Goal: Task Accomplishment & Management: Use online tool/utility

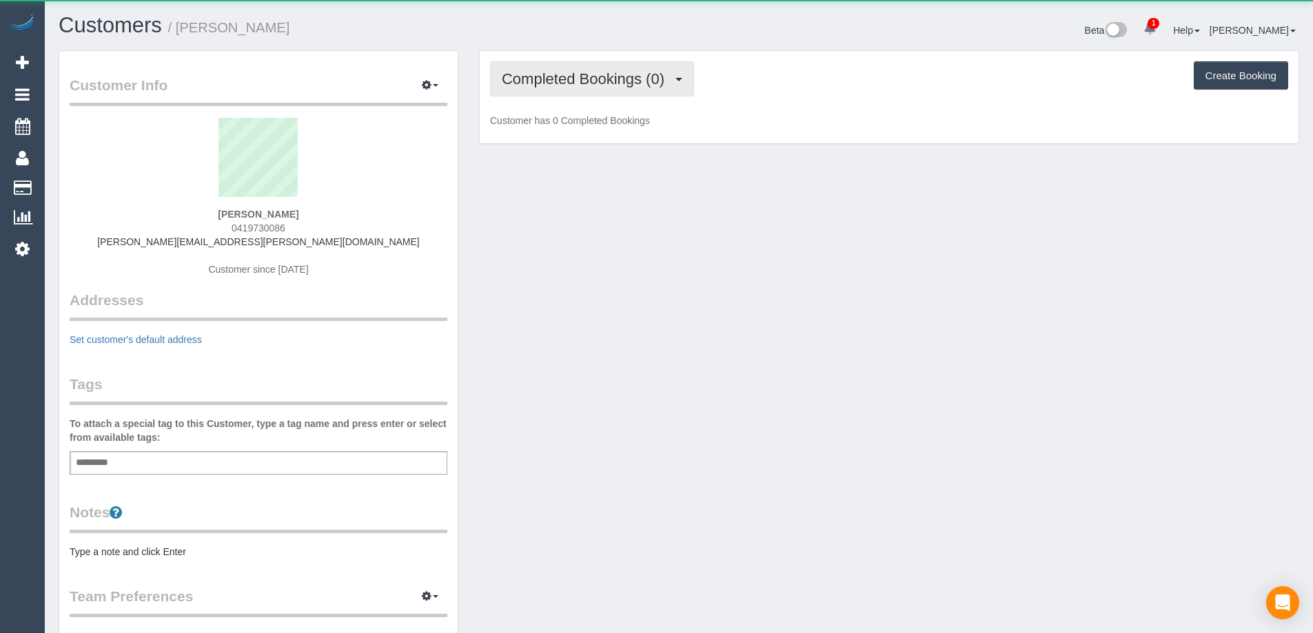
click at [651, 83] on span "Completed Bookings (0)" at bounding box center [587, 78] width 170 height 17
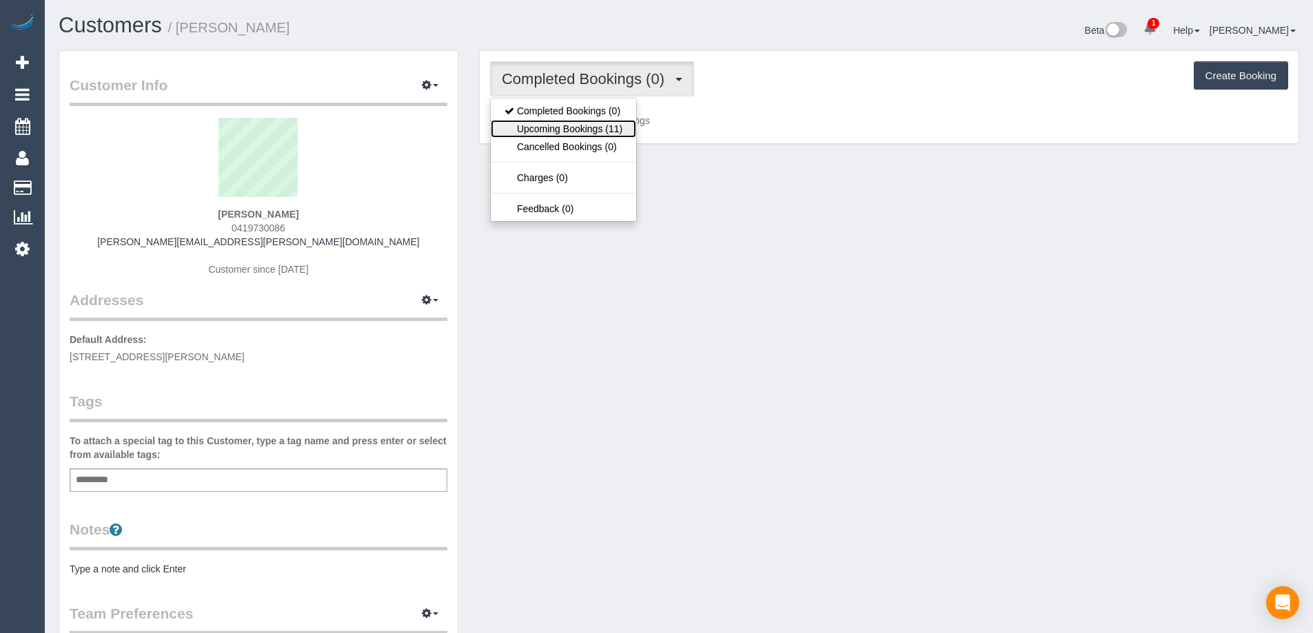
click at [621, 128] on link "Upcoming Bookings (11)" at bounding box center [563, 129] width 145 height 18
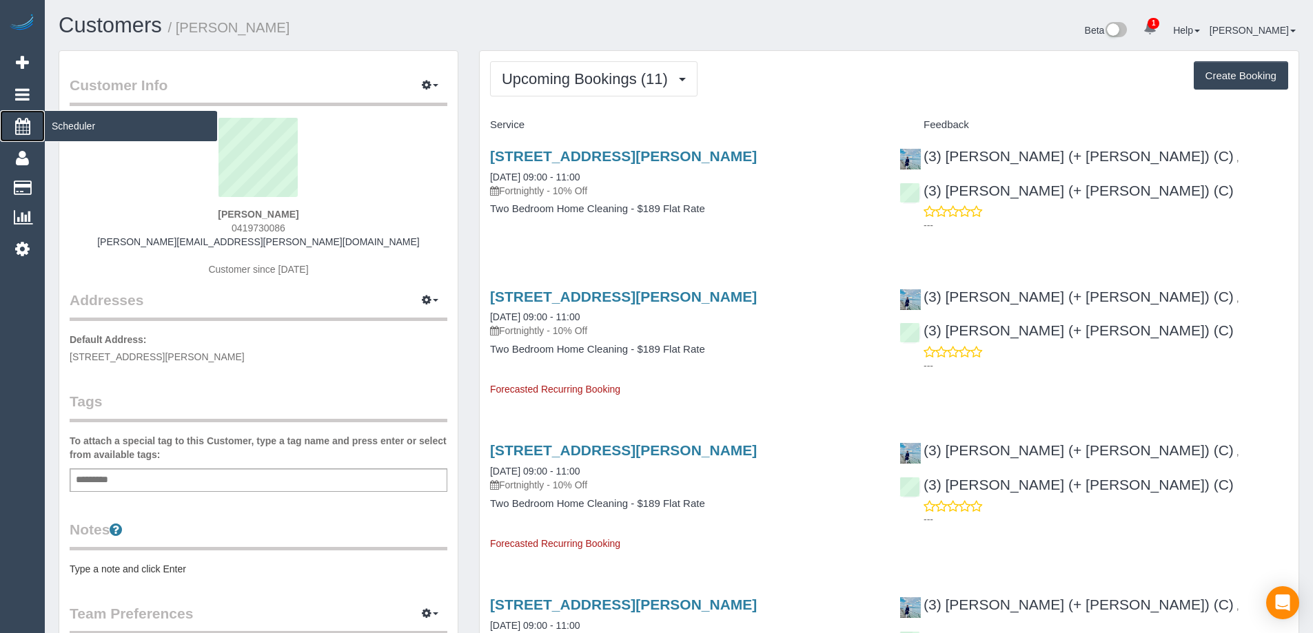
click at [90, 132] on span "Scheduler" at bounding box center [131, 126] width 172 height 32
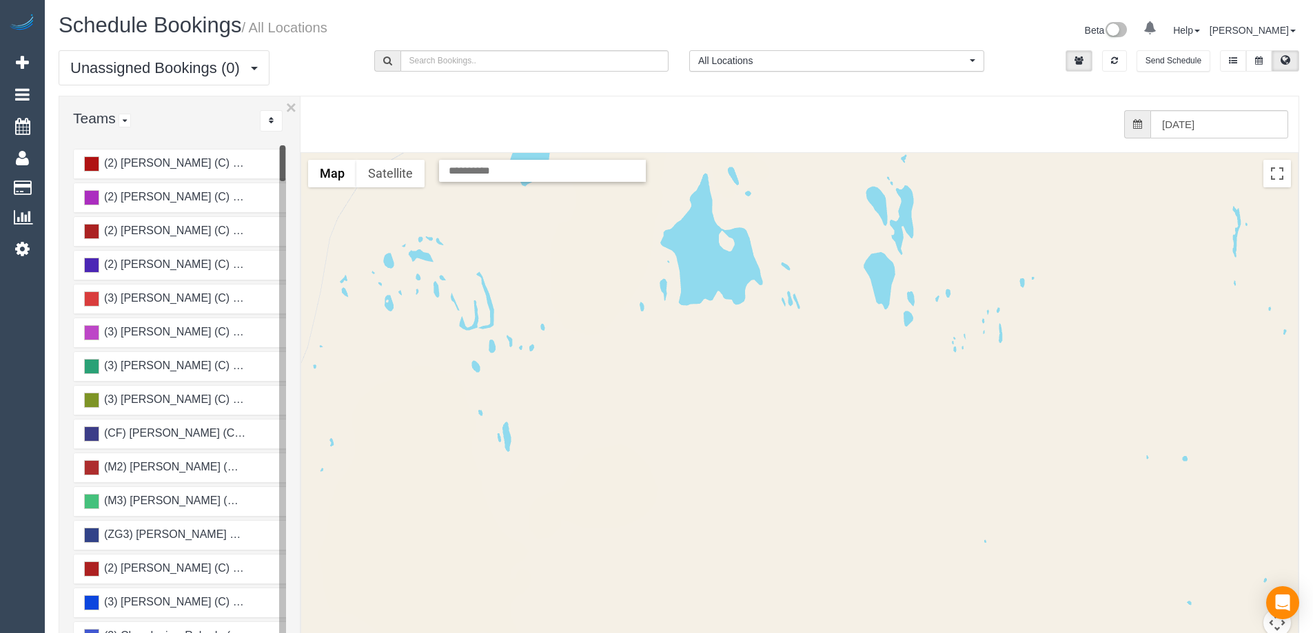
click at [1225, 141] on div "from 0 bookings processed (Found: 0). [DATE]" at bounding box center [789, 124] width 998 height 56
click at [1223, 125] on input "[DATE]" at bounding box center [1219, 124] width 138 height 28
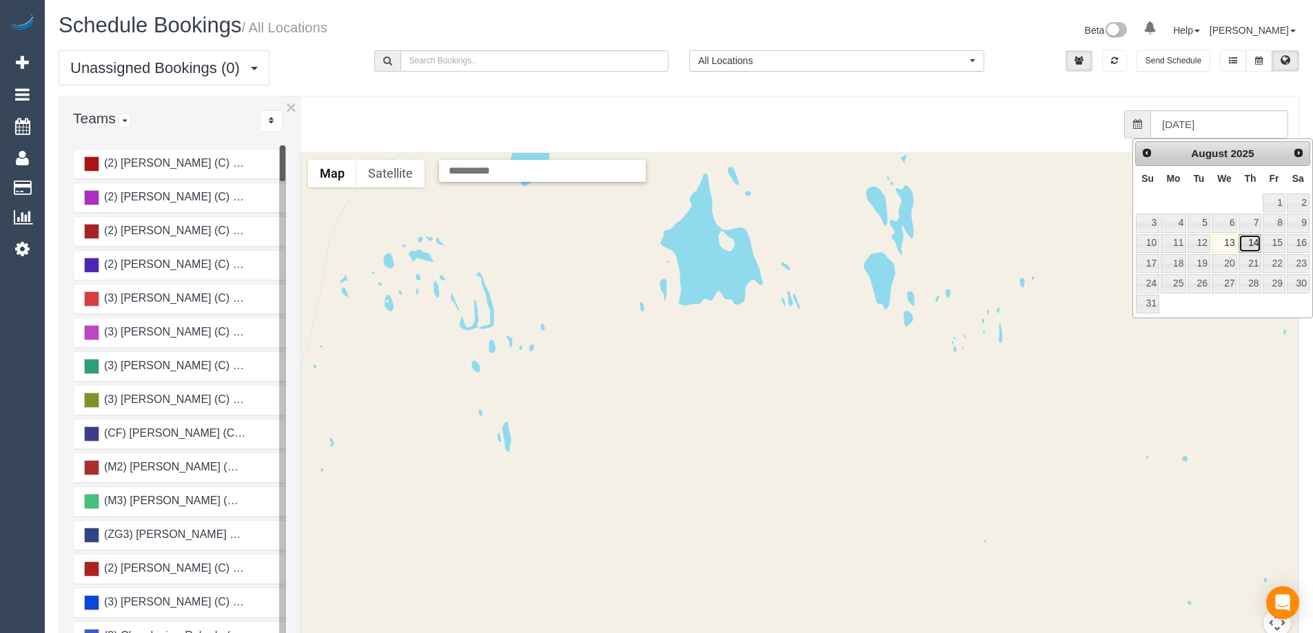
click at [1255, 242] on link "14" at bounding box center [1249, 243] width 23 height 19
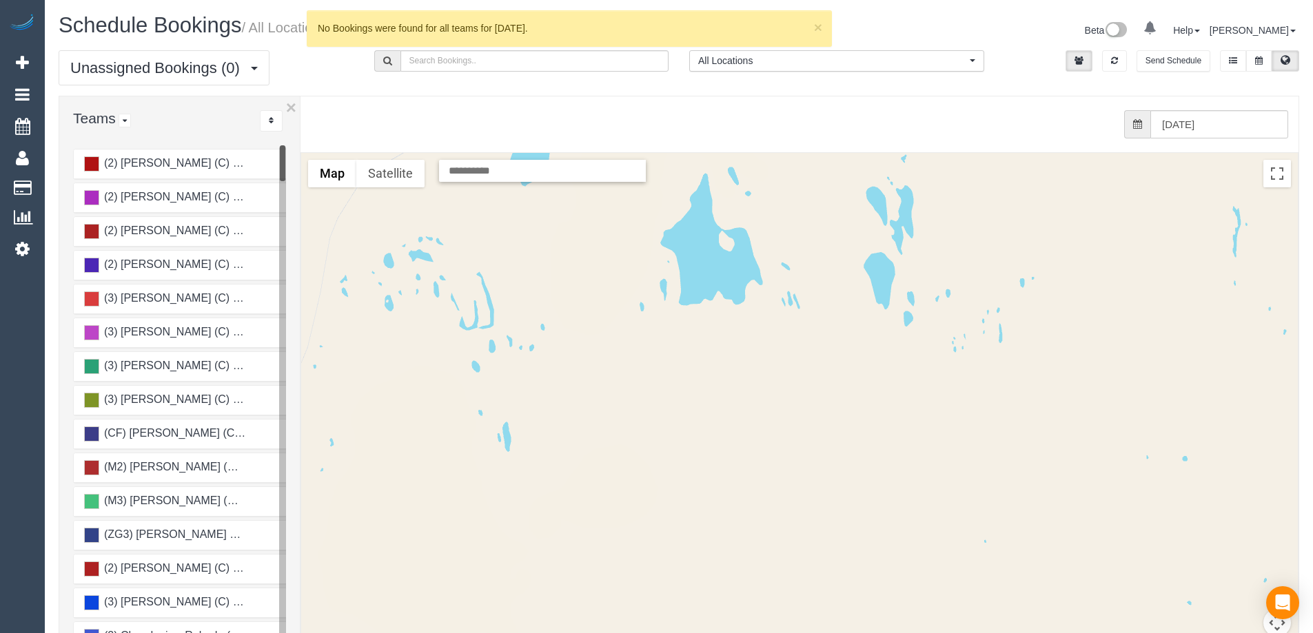
drag, startPoint x: 1235, startPoint y: 107, endPoint x: 1245, endPoint y: 130, distance: 25.3
click at [1241, 119] on div "from 0 bookings processed (Found: 0). [DATE]" at bounding box center [789, 124] width 998 height 56
click at [1244, 139] on div "from 0 bookings processed (Found: 0). [DATE]" at bounding box center [789, 124] width 998 height 56
click at [1247, 130] on input "[DATE]" at bounding box center [1219, 124] width 138 height 28
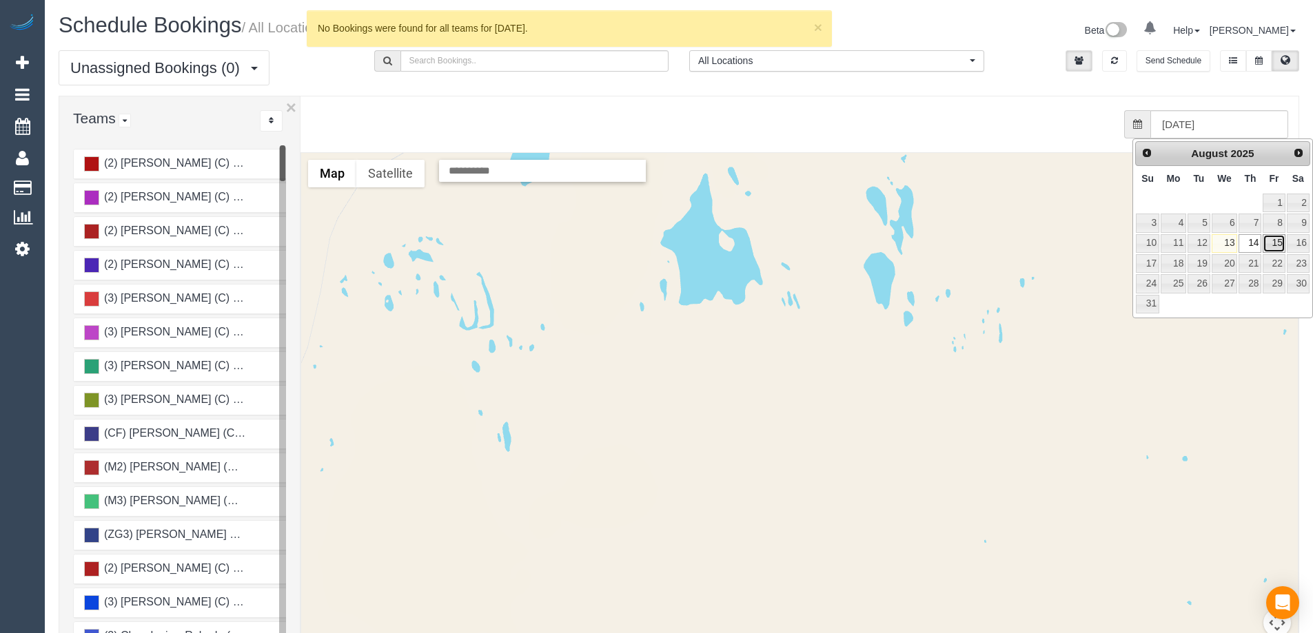
click at [1271, 249] on link "15" at bounding box center [1274, 243] width 22 height 19
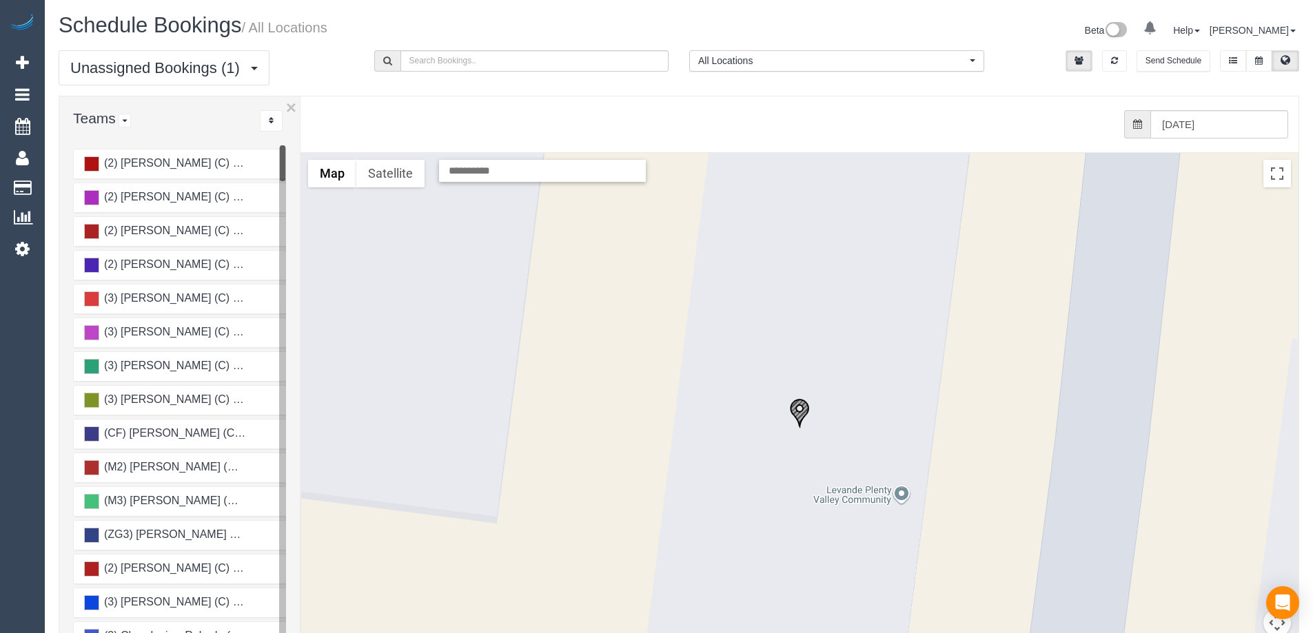
click at [805, 409] on img "15/08/2025 13:00 - Marcelle Orfali Care connect - 26/208 Mcdonalds Road (Plenty…" at bounding box center [799, 413] width 21 height 30
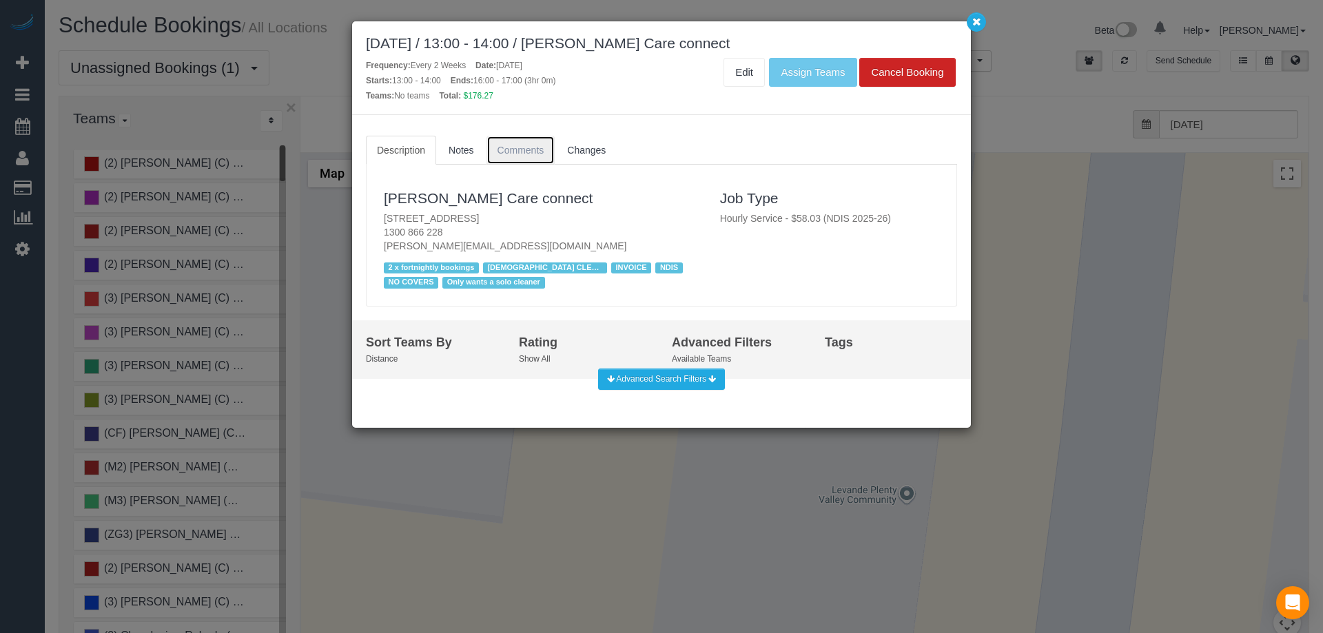
click at [531, 145] on span "Comments" at bounding box center [521, 150] width 47 height 11
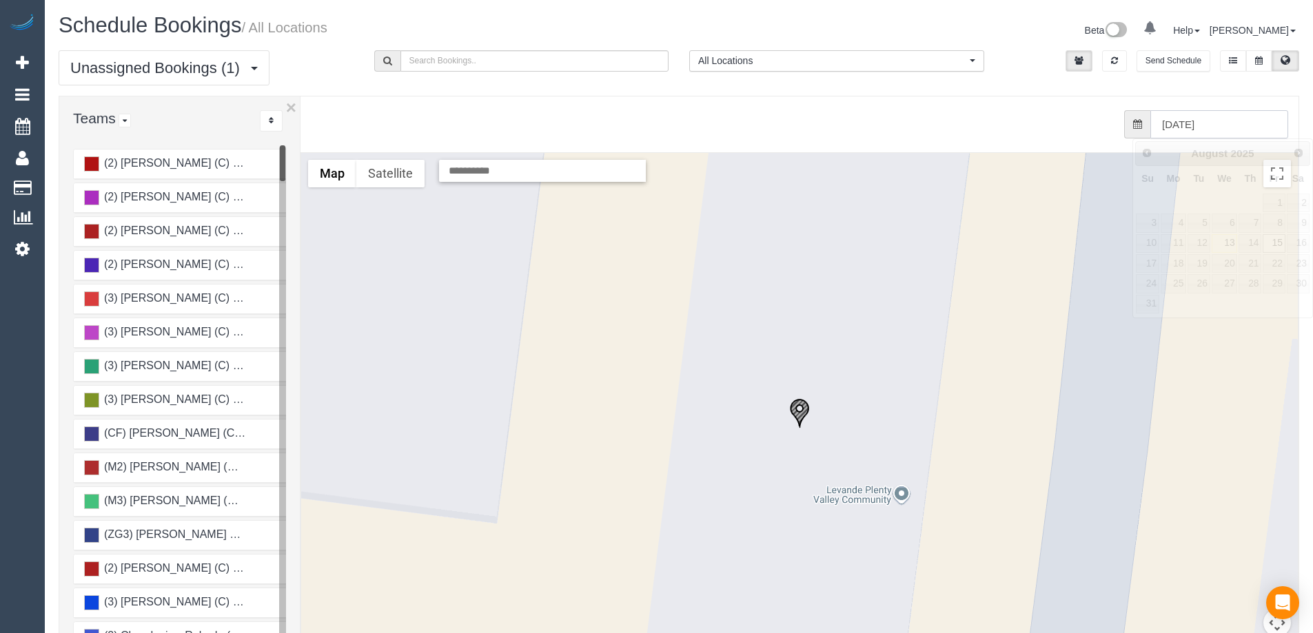
drag, startPoint x: 1216, startPoint y: 119, endPoint x: 1223, endPoint y: 125, distance: 8.3
click at [1217, 119] on input "[DATE]" at bounding box center [1219, 124] width 138 height 28
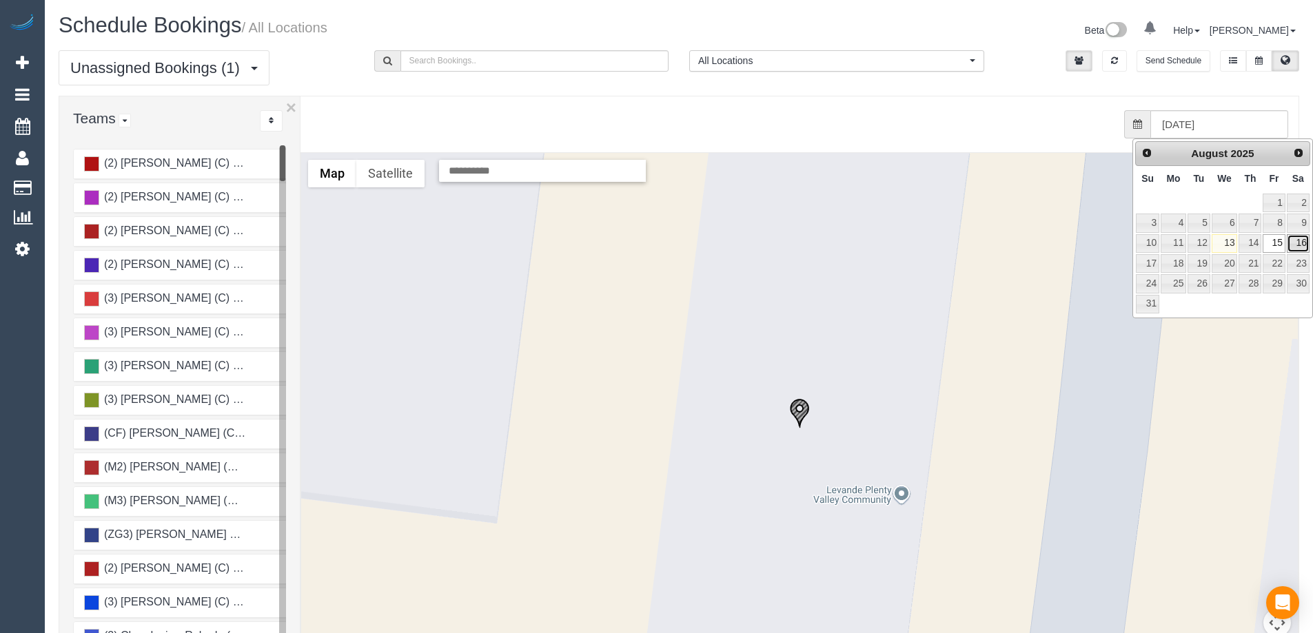
click at [1296, 241] on link "16" at bounding box center [1298, 243] width 23 height 19
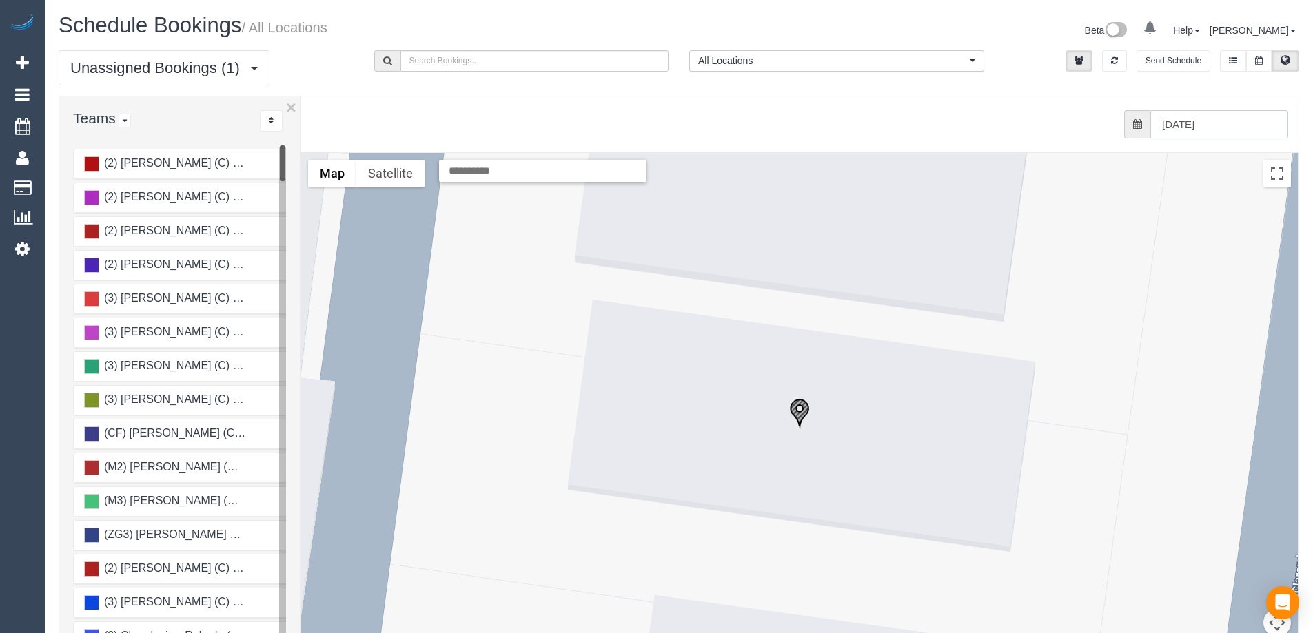
click at [1257, 110] on input "[DATE]" at bounding box center [1219, 124] width 138 height 28
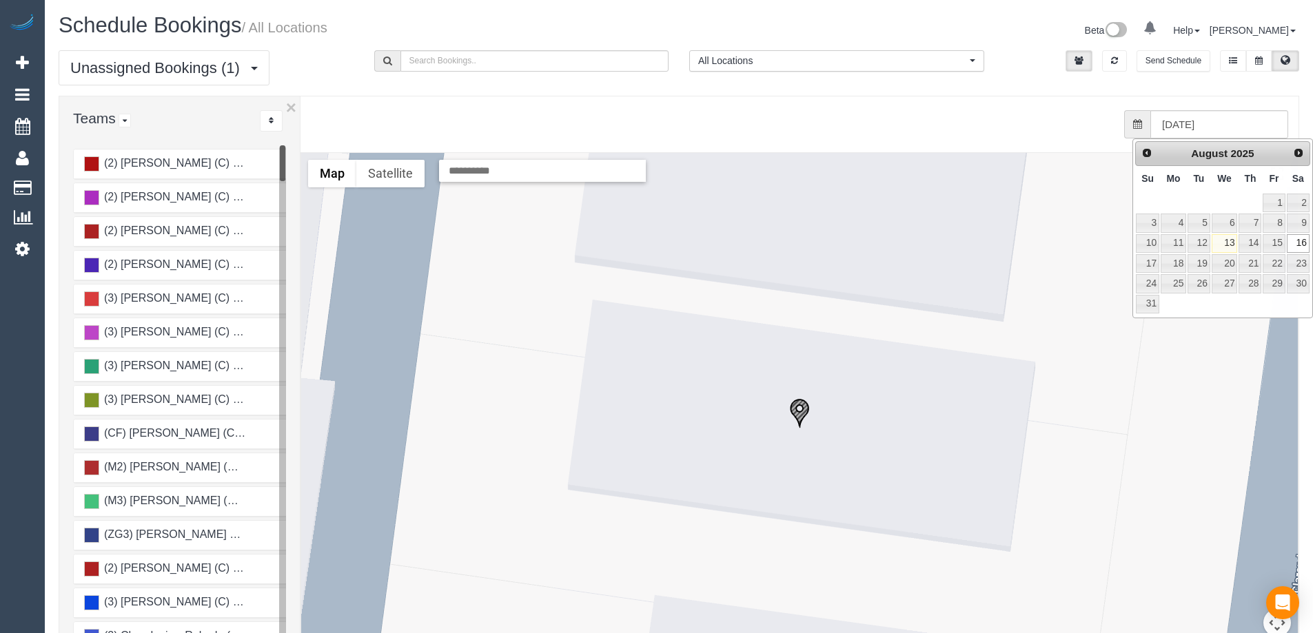
click at [795, 417] on img "16/08/2025 09:00 - Clare Moore - 73 Clarendon St, Coburg, VIC 3058" at bounding box center [799, 413] width 21 height 30
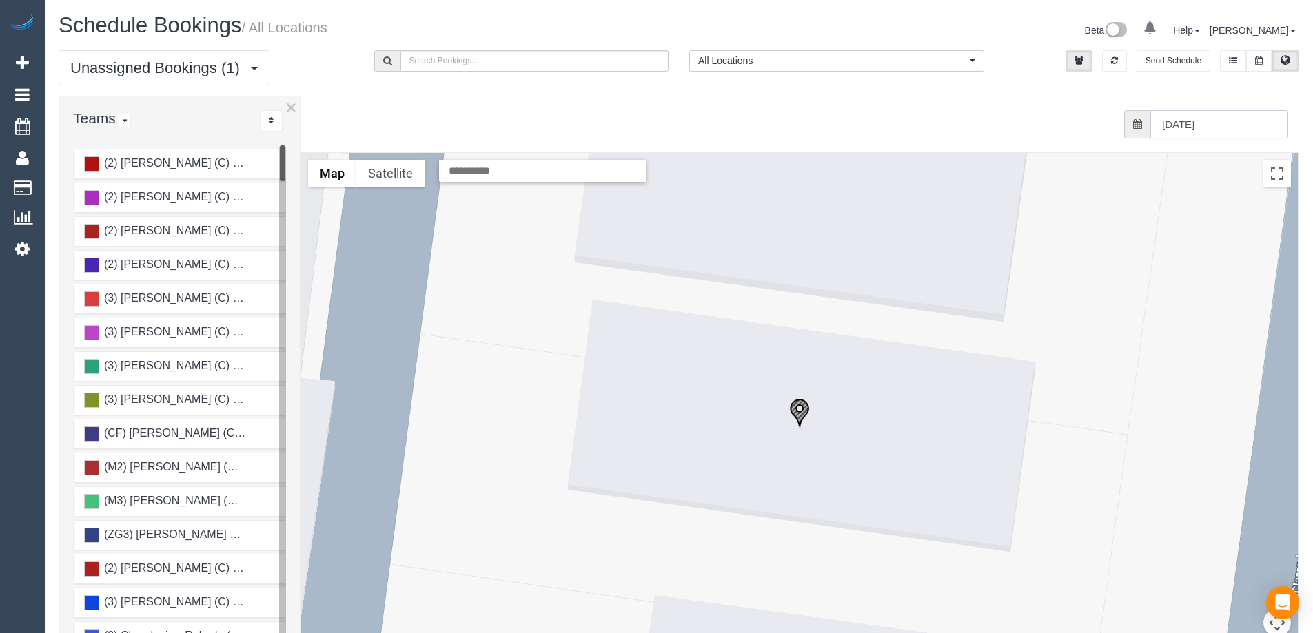
click at [1203, 125] on input "[DATE]" at bounding box center [1219, 124] width 138 height 28
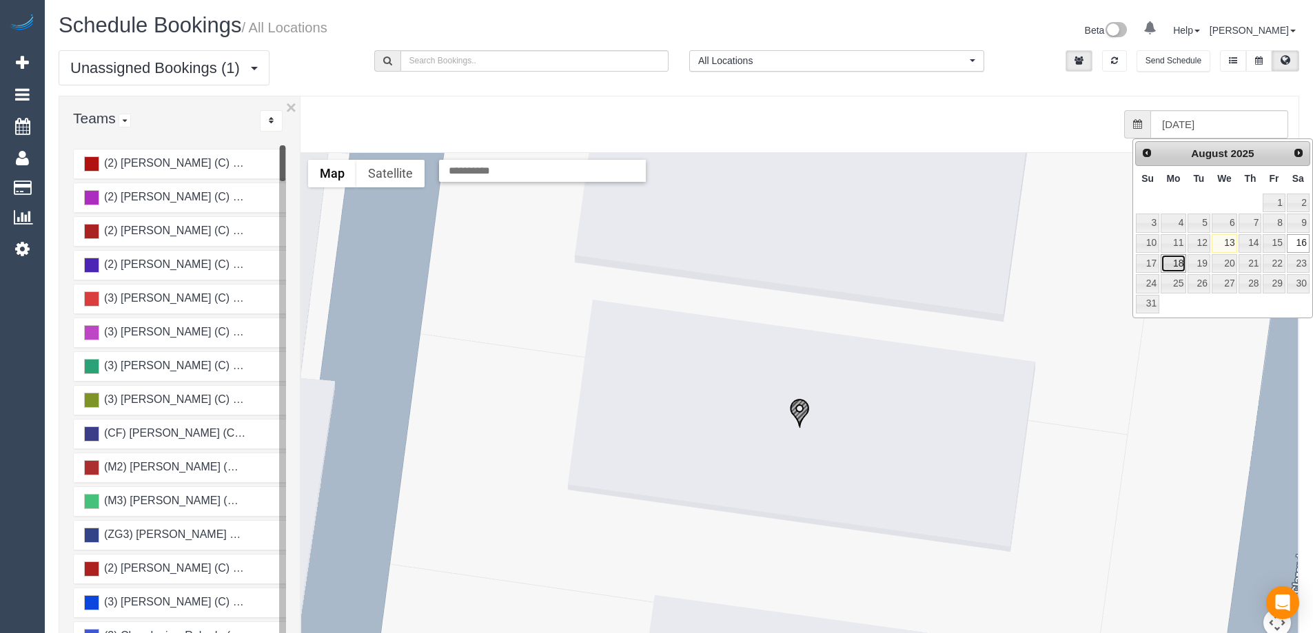
click at [1175, 267] on link "18" at bounding box center [1173, 263] width 25 height 19
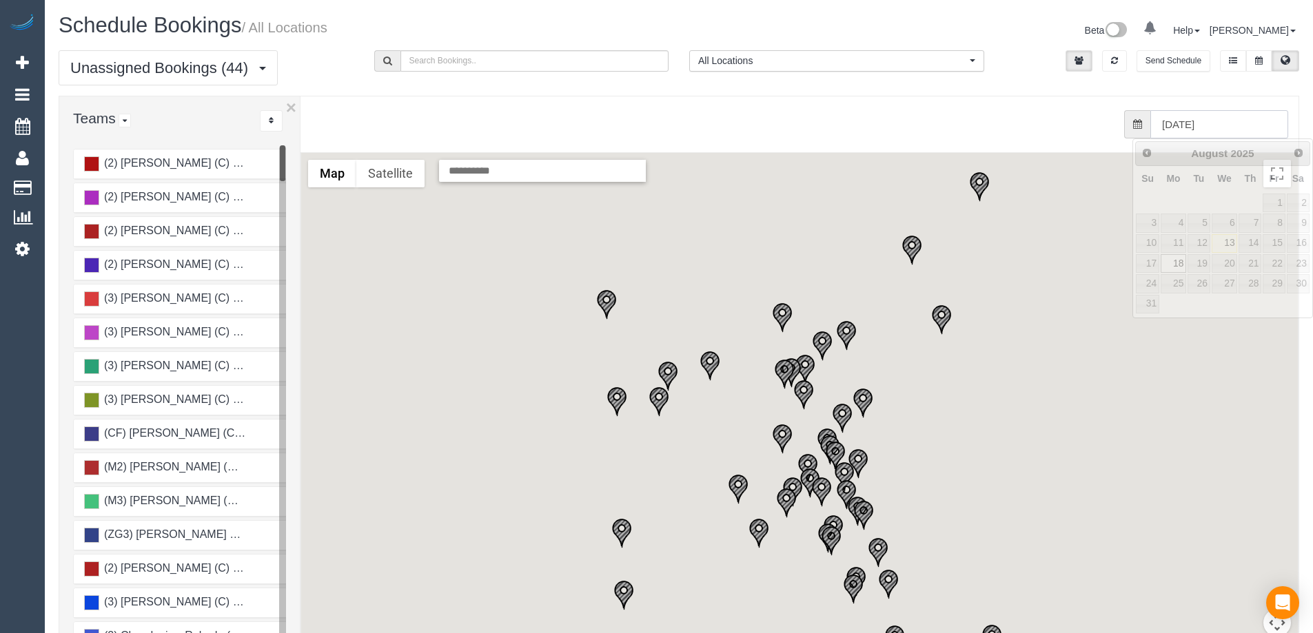
click at [1261, 131] on input "[DATE]" at bounding box center [1219, 124] width 138 height 28
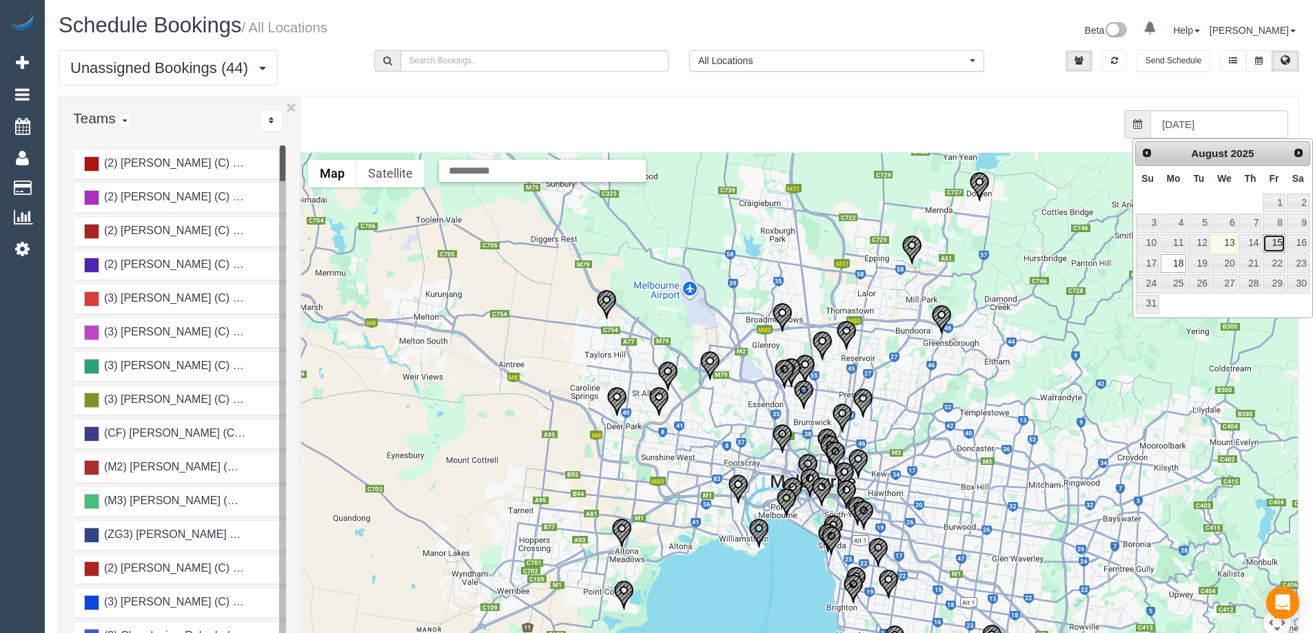
click at [1272, 243] on link "15" at bounding box center [1274, 243] width 22 height 19
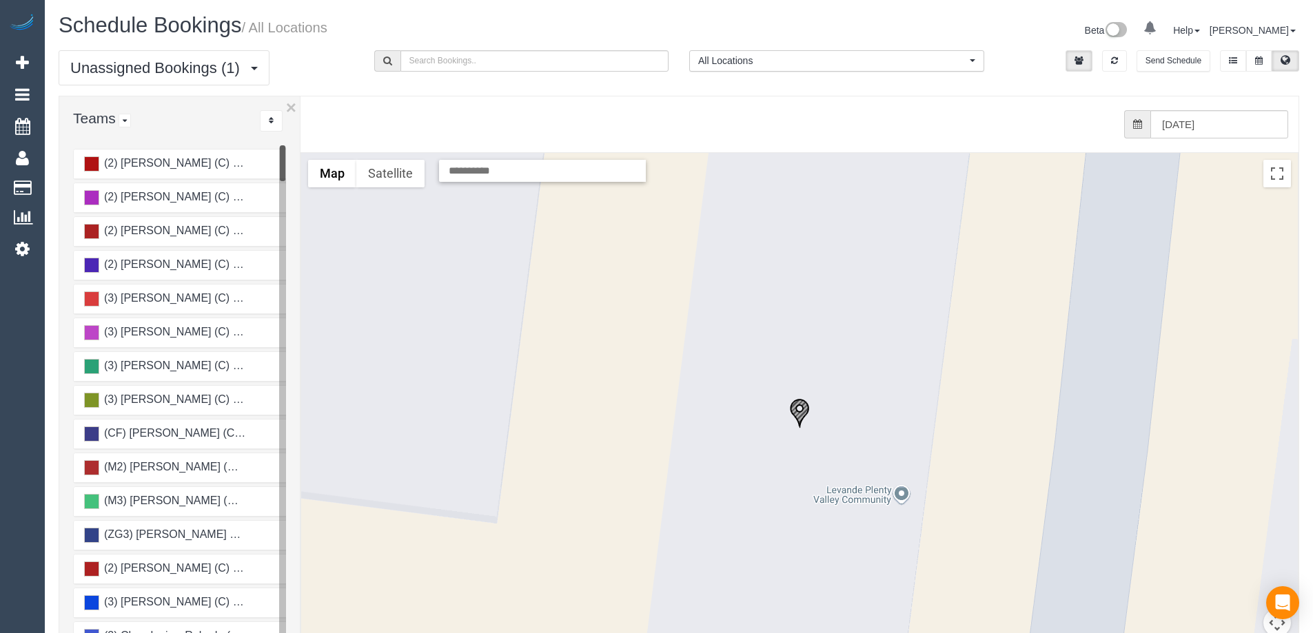
click at [795, 418] on img "15/08/2025 13:00 - Marcelle Orfali Care connect - 26/208 Mcdonalds Road (Plenty…" at bounding box center [799, 413] width 21 height 30
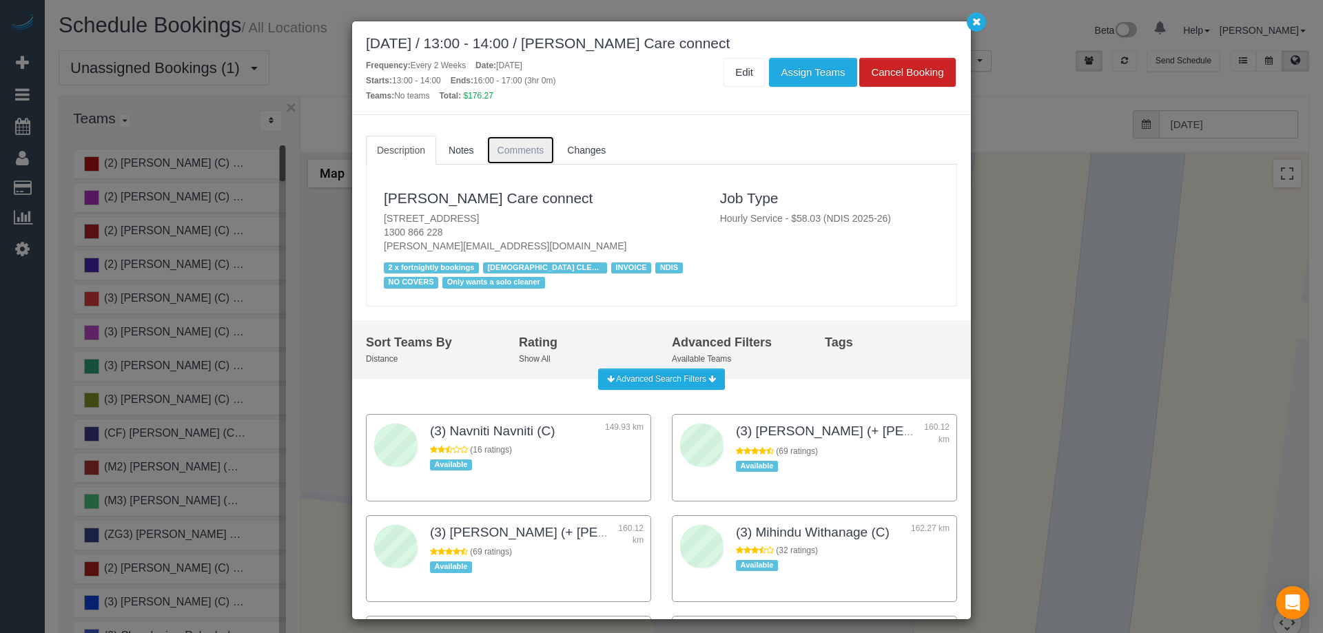
click at [540, 146] on span "Comments" at bounding box center [521, 150] width 47 height 11
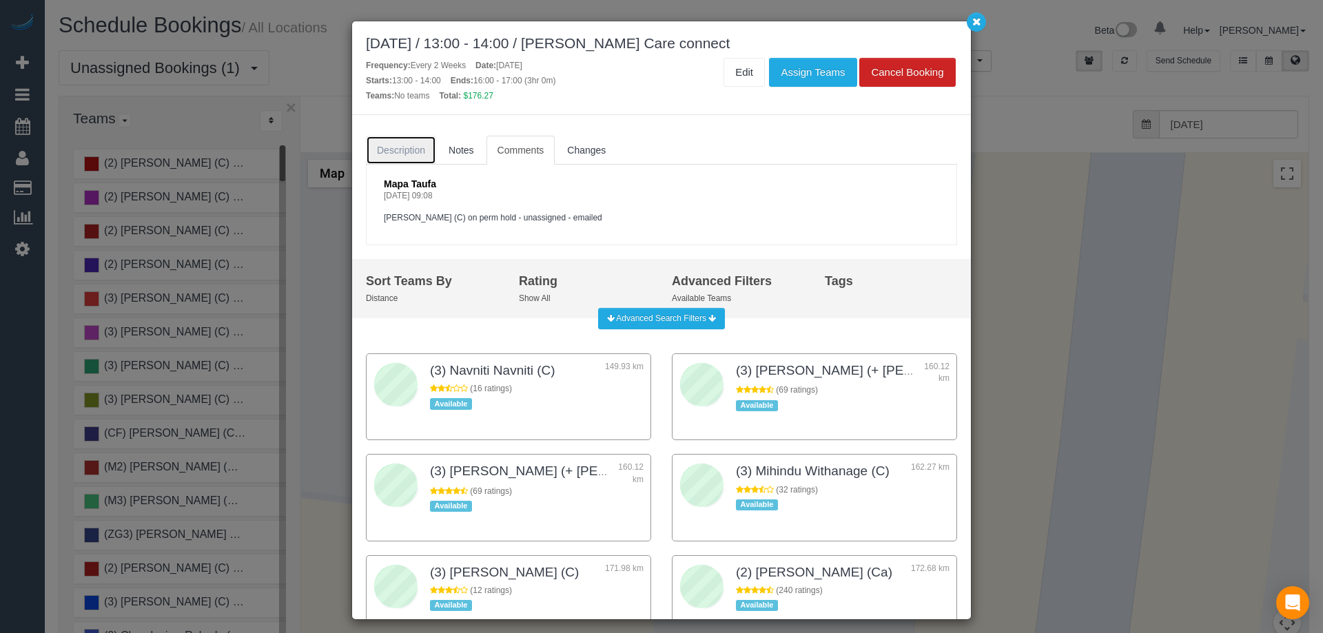
click at [376, 152] on link "Description" at bounding box center [401, 150] width 70 height 29
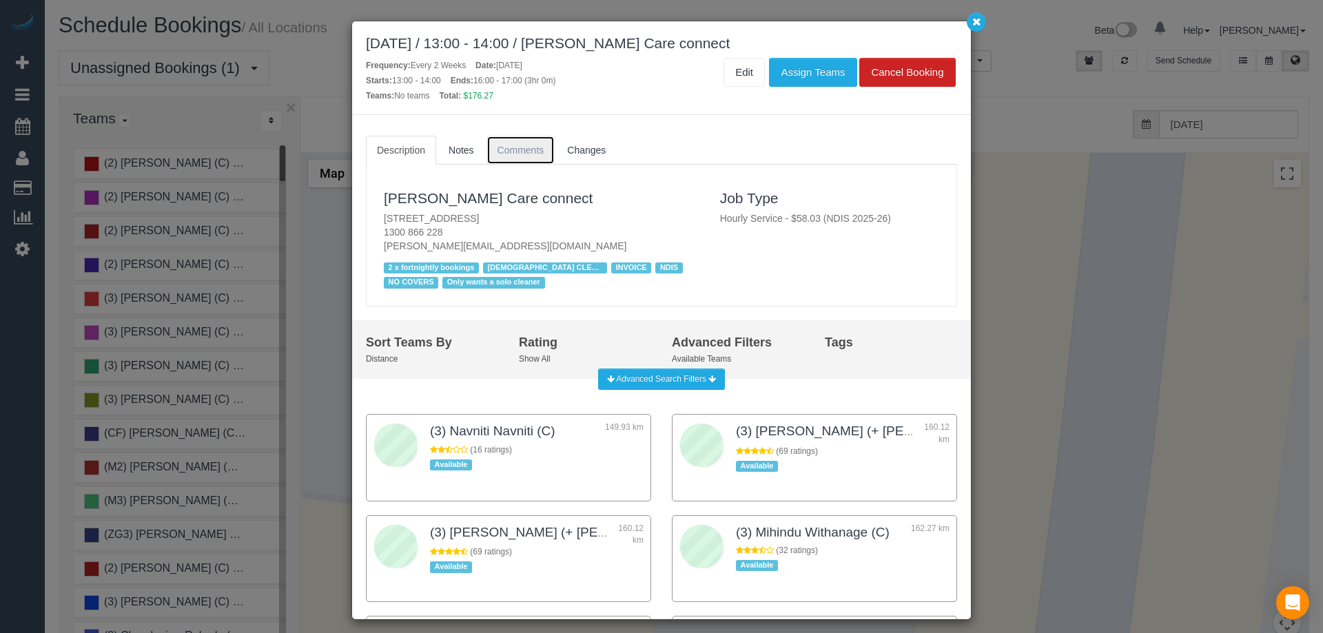
click at [507, 145] on span "Comments" at bounding box center [521, 150] width 47 height 11
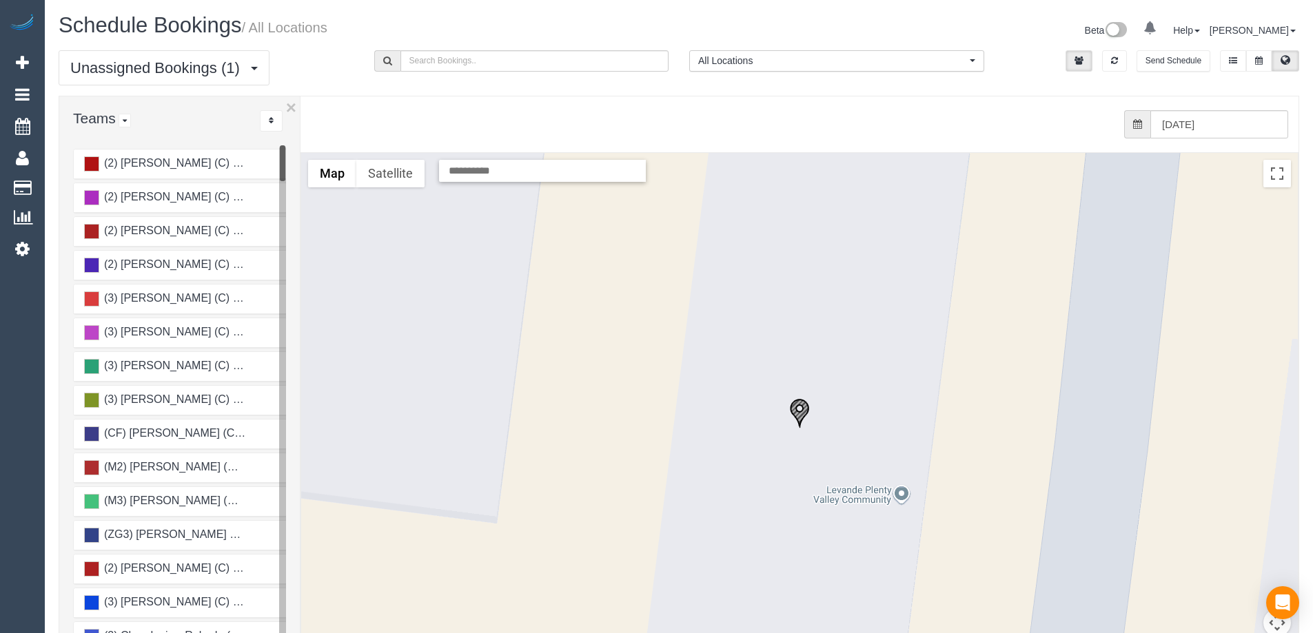
click at [1127, 65] on li at bounding box center [1114, 60] width 32 height 21
click at [1125, 65] on button "button" at bounding box center [1114, 60] width 25 height 21
click at [807, 409] on img "15/08/2025 13:00 - Marcelle Orfali Care connect - 26/208 Mcdonalds Road (Plenty…" at bounding box center [799, 413] width 21 height 30
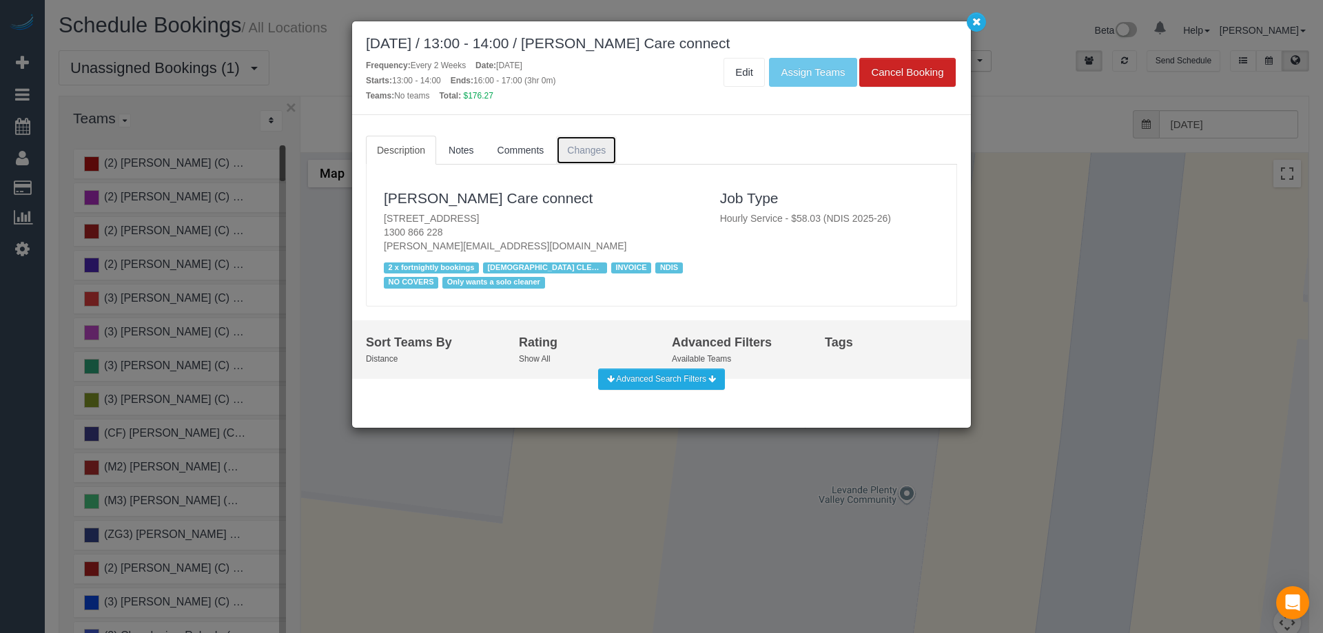
click at [589, 154] on span "Changes" at bounding box center [586, 150] width 39 height 11
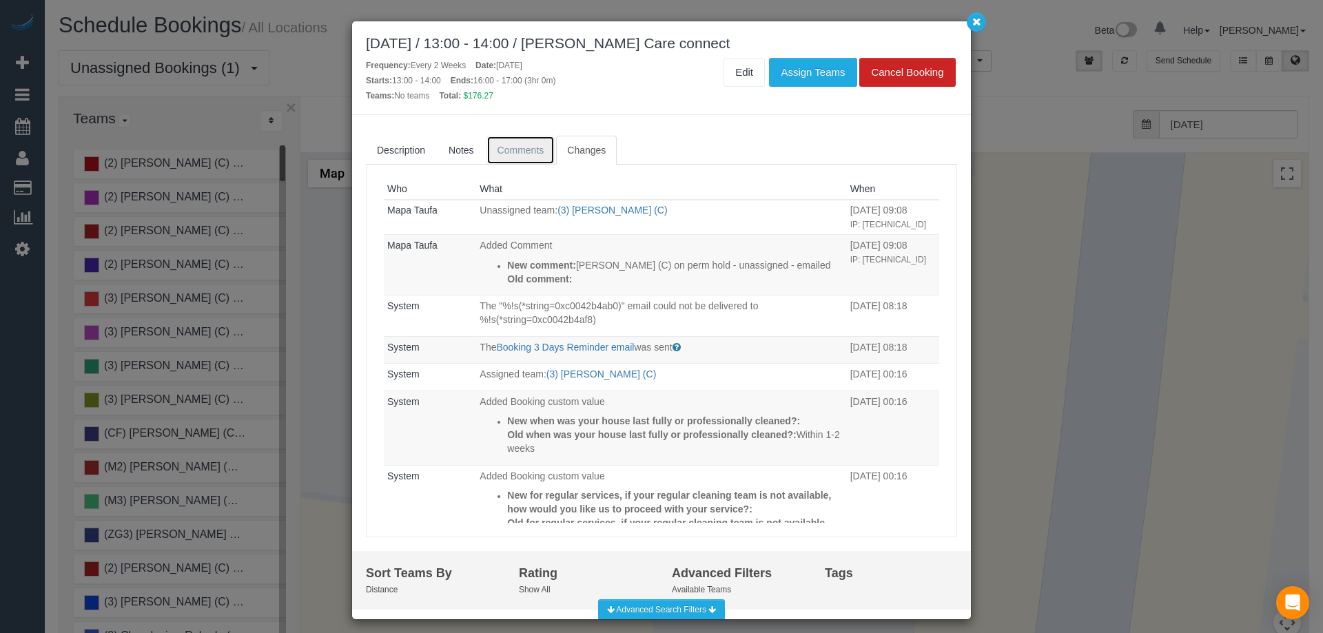
click at [528, 151] on span "Comments" at bounding box center [521, 150] width 47 height 11
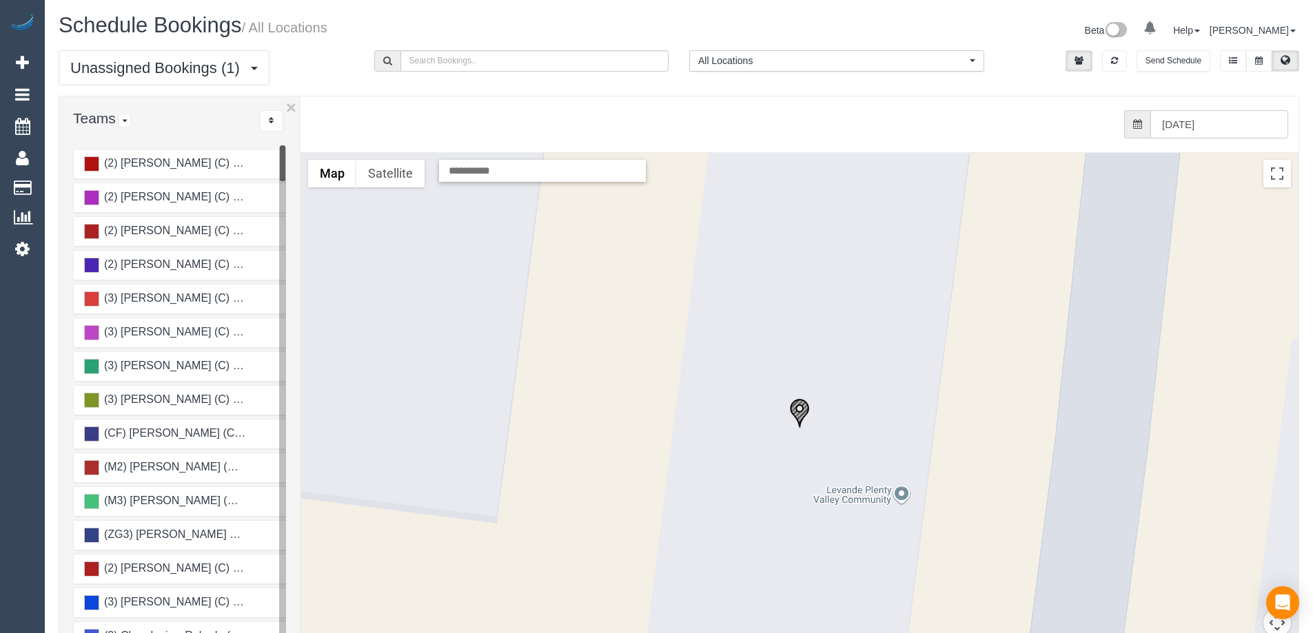
click at [1229, 125] on input "[DATE]" at bounding box center [1219, 124] width 138 height 28
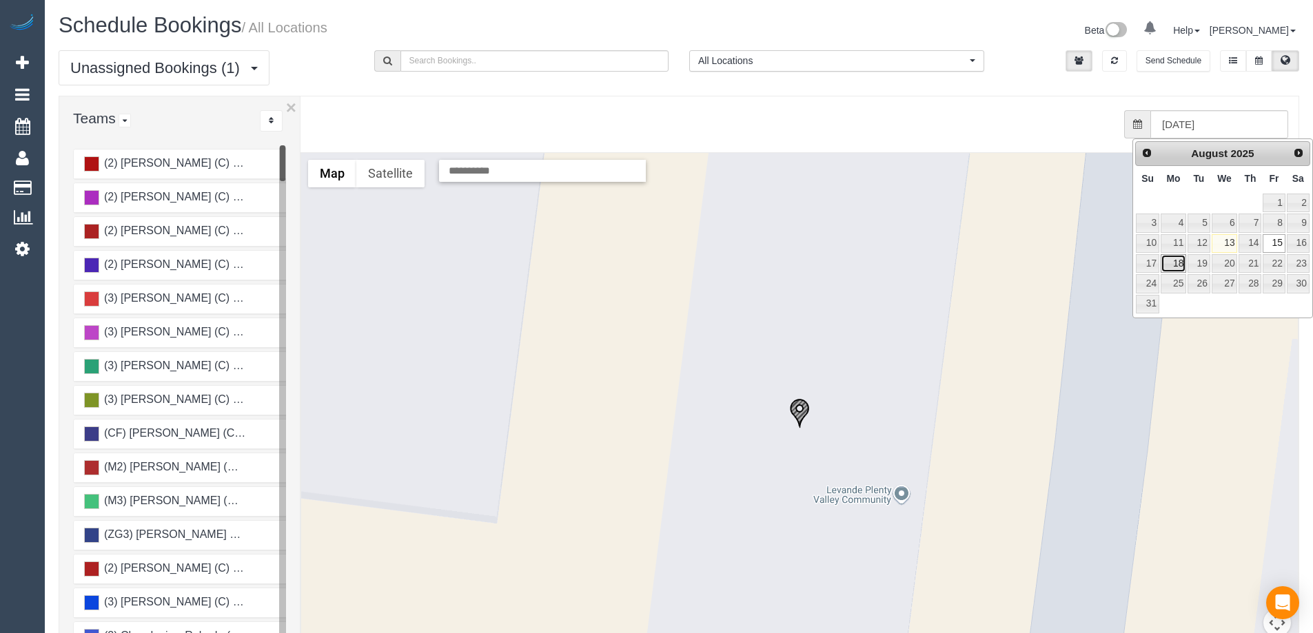
click at [1167, 272] on link "18" at bounding box center [1173, 263] width 25 height 19
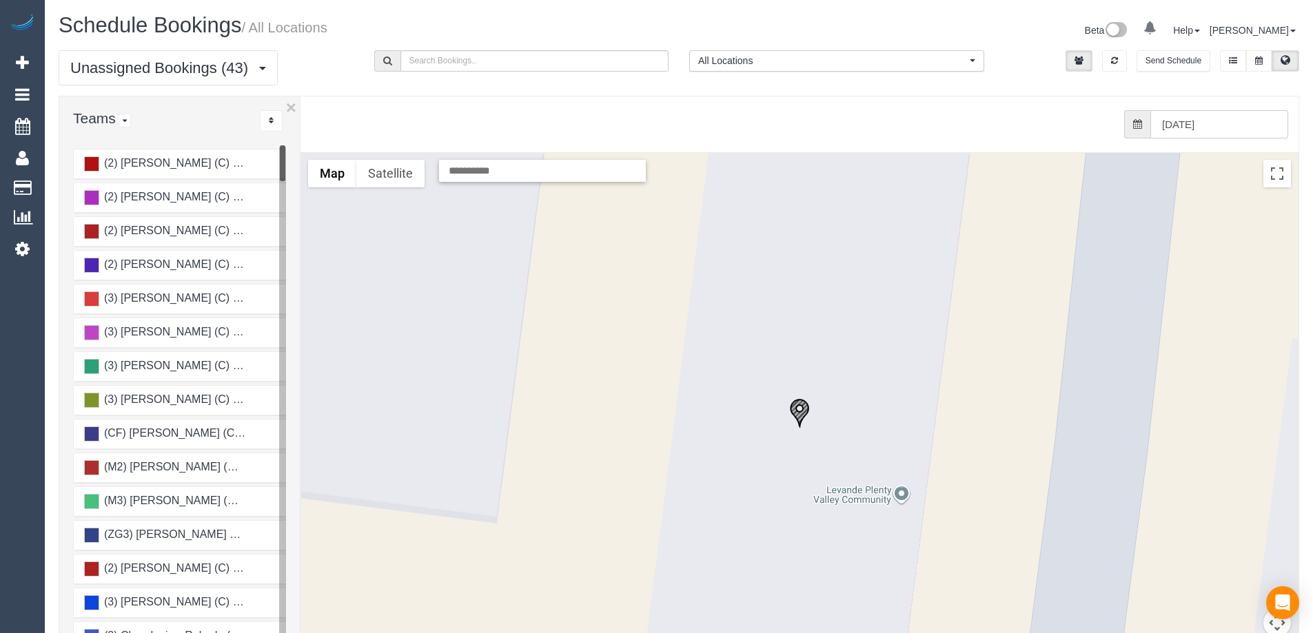
click at [1240, 118] on input "[DATE]" at bounding box center [1219, 124] width 138 height 28
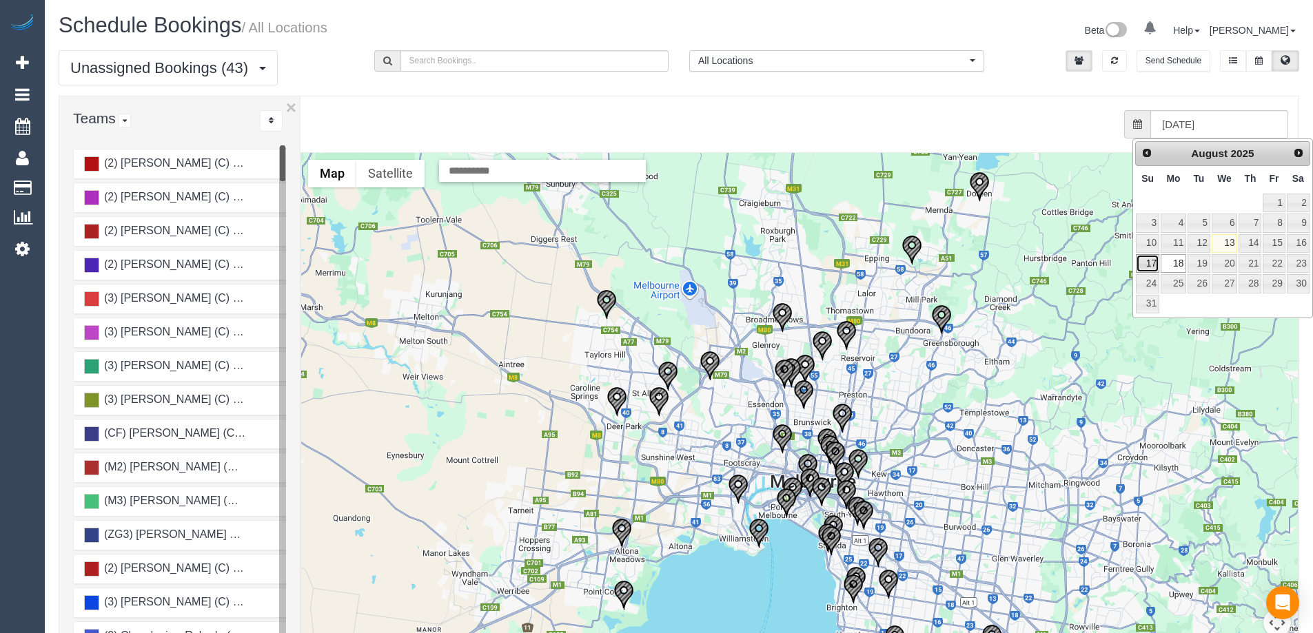
click at [1148, 265] on link "17" at bounding box center [1147, 263] width 23 height 19
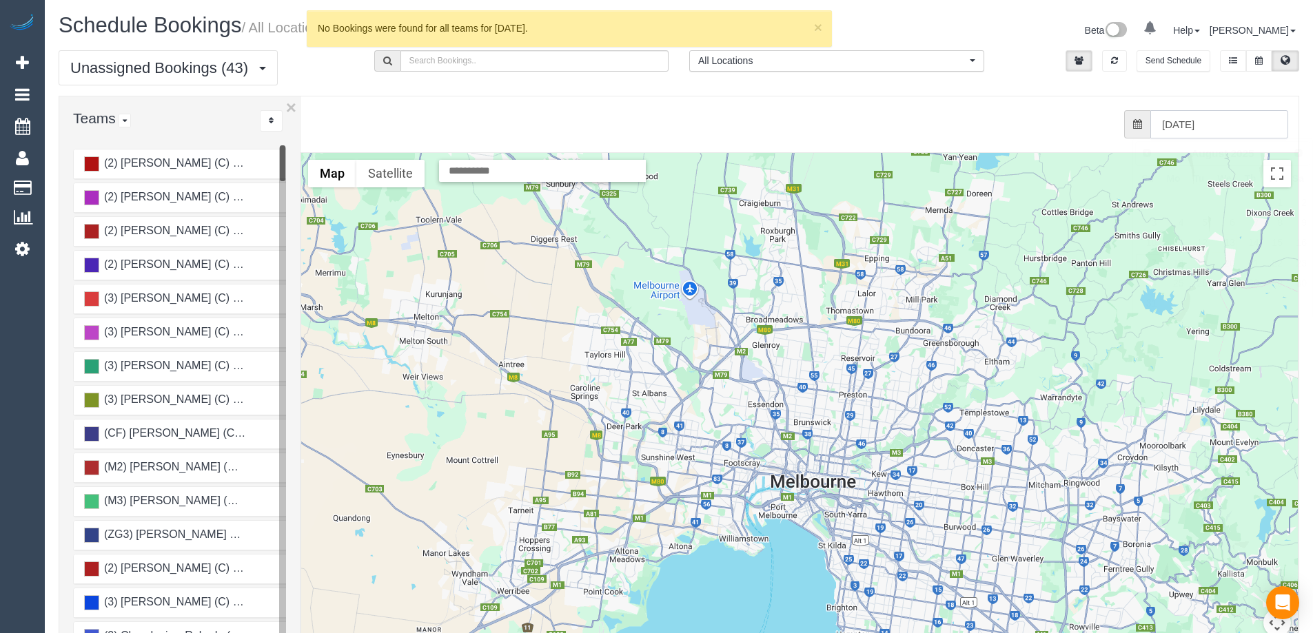
click at [1189, 127] on input "[DATE]" at bounding box center [1219, 124] width 138 height 28
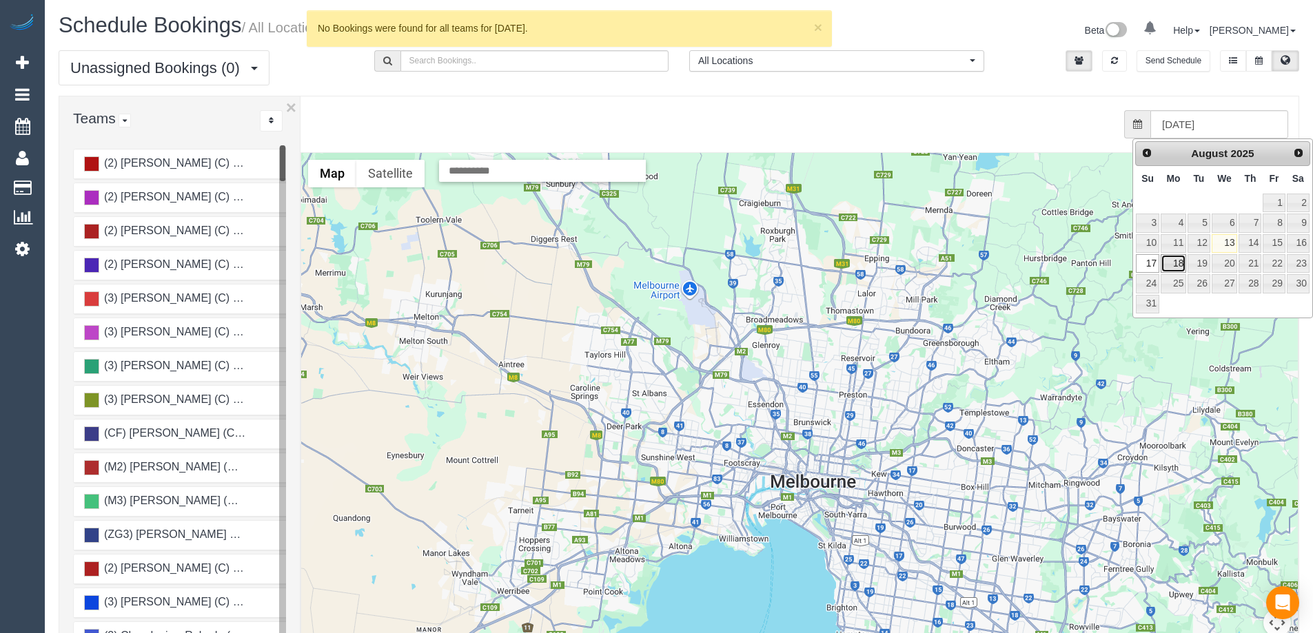
click at [1177, 256] on link "18" at bounding box center [1173, 263] width 25 height 19
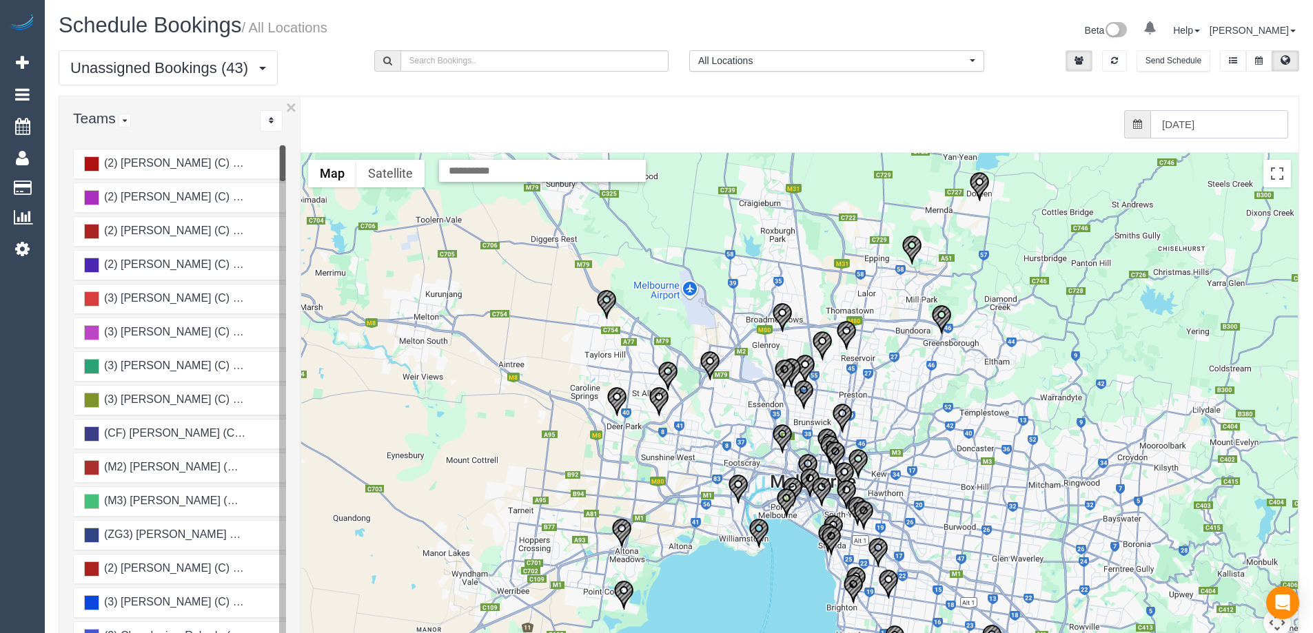
click at [1208, 125] on input "[DATE]" at bounding box center [1219, 124] width 138 height 28
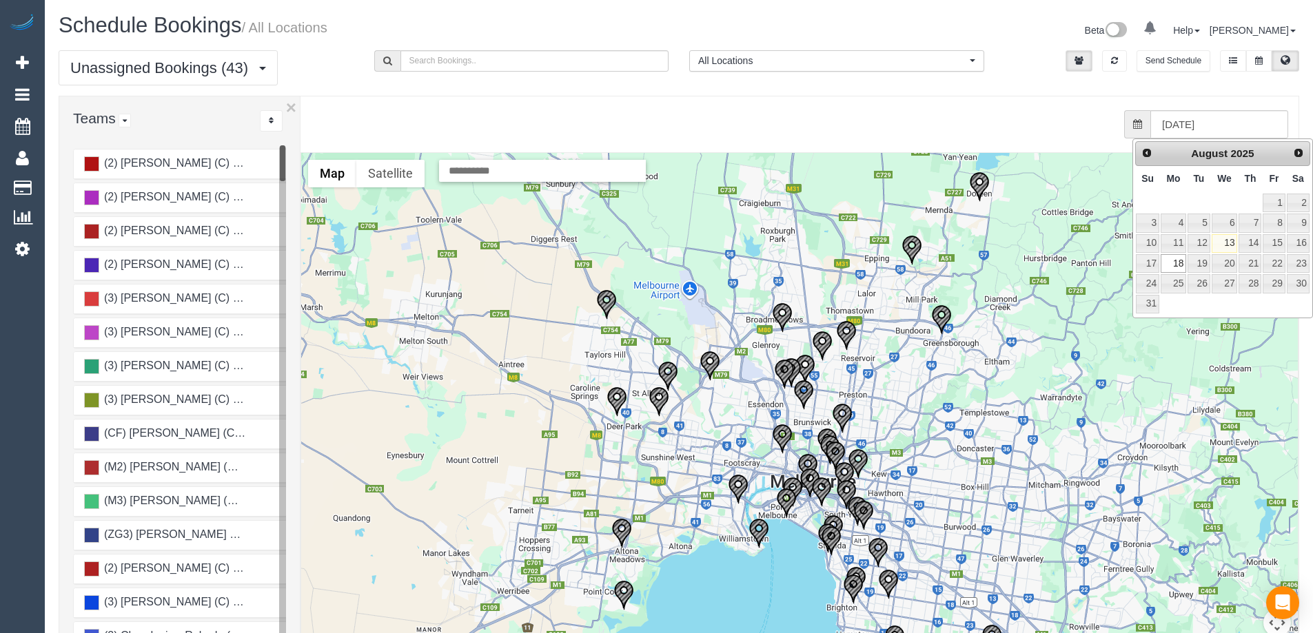
click at [963, 193] on div at bounding box center [799, 428] width 996 height 550
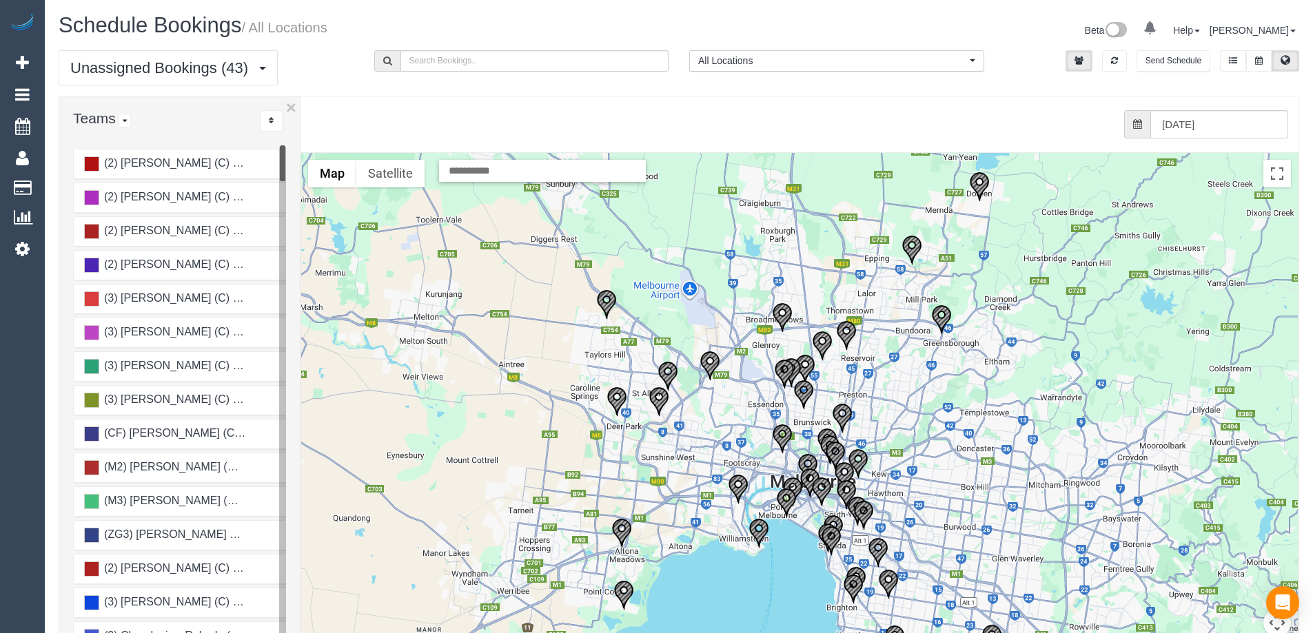
click at [973, 185] on img "18/08/2025 08:00 - Olivia Power - 78 Overland Drive, Doreen, VIC 3754" at bounding box center [979, 187] width 21 height 30
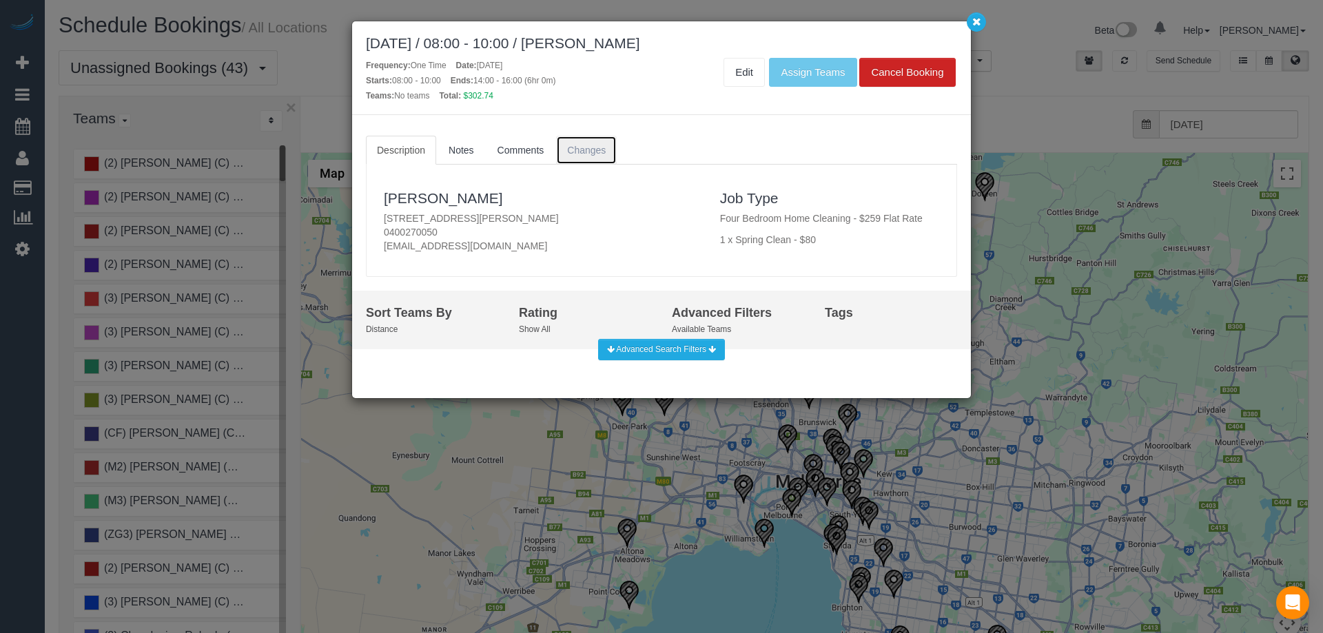
click at [558, 144] on link "Changes" at bounding box center [586, 150] width 61 height 29
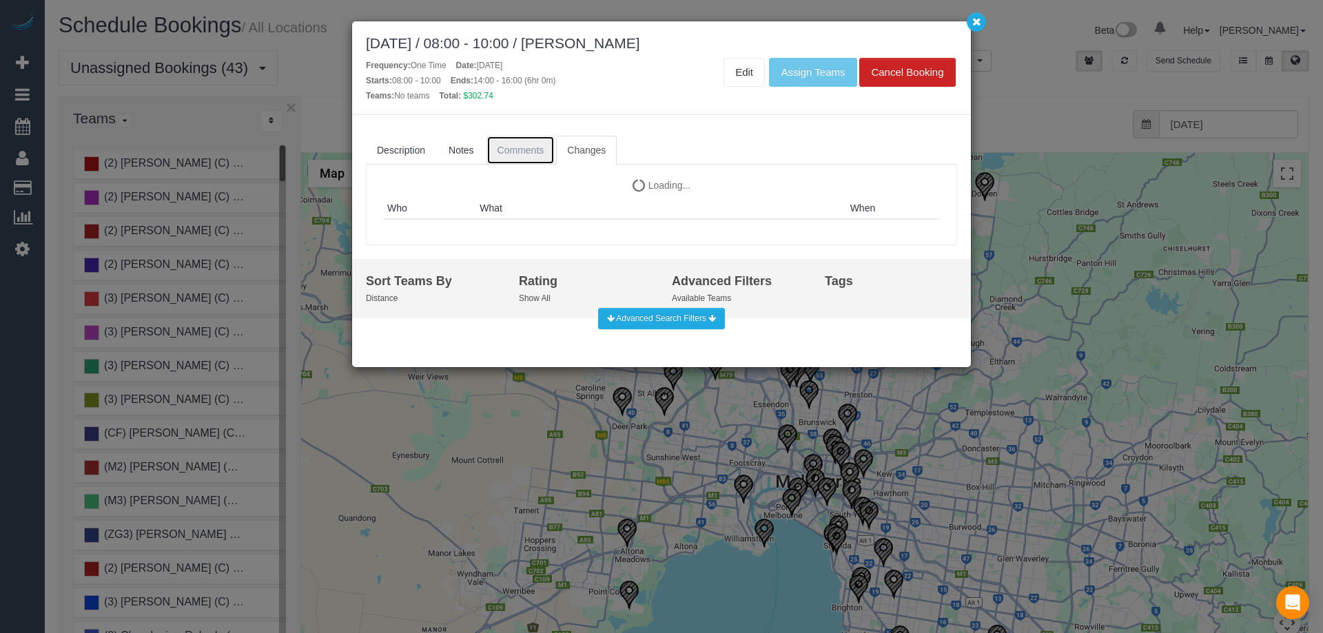
click at [547, 141] on link "Comments" at bounding box center [521, 150] width 69 height 29
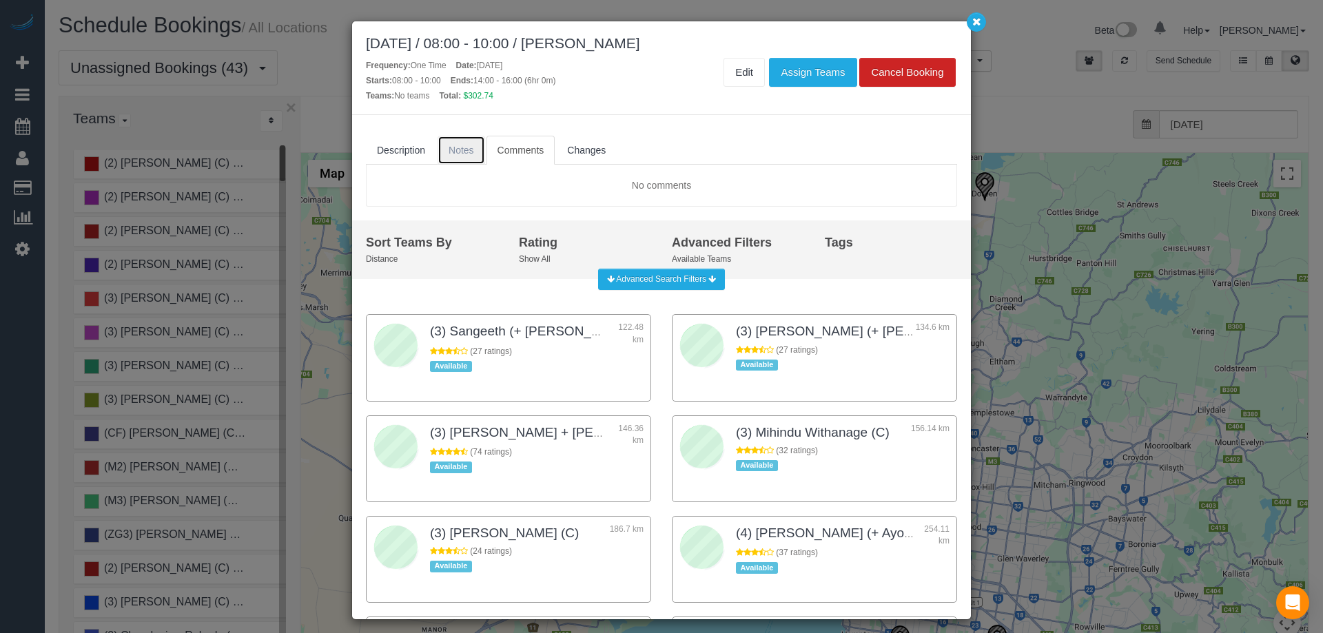
click at [458, 147] on span "Notes" at bounding box center [461, 150] width 25 height 11
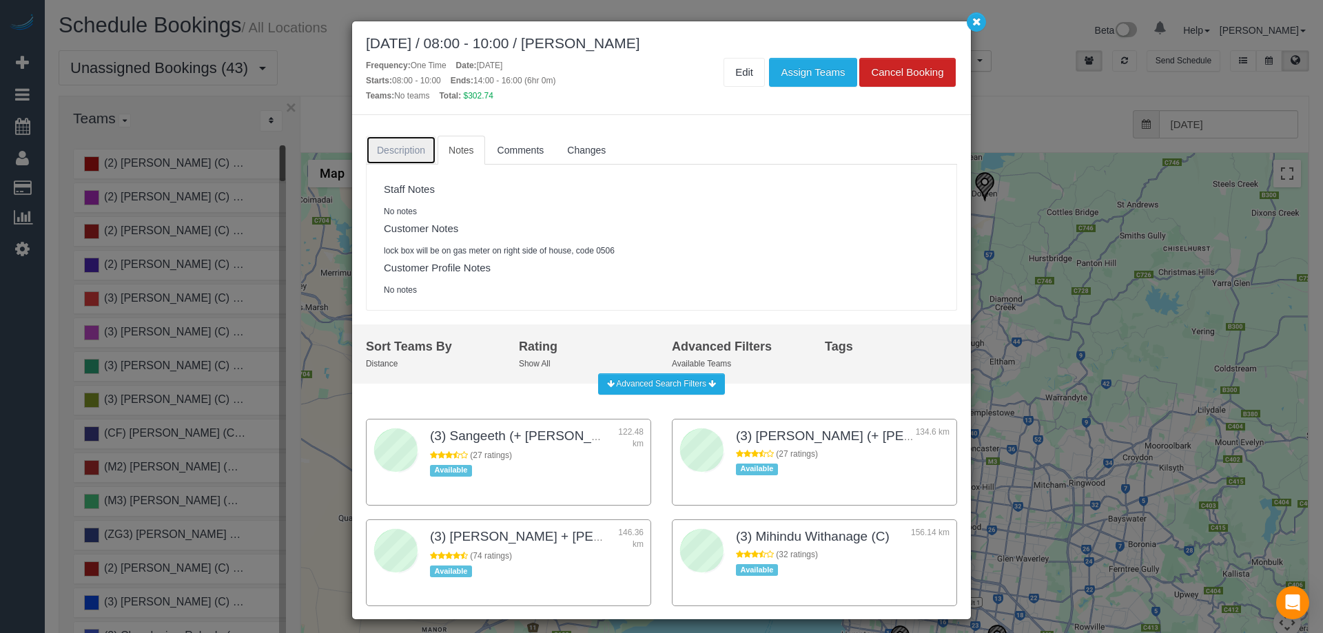
click at [393, 146] on span "Description" at bounding box center [401, 150] width 48 height 11
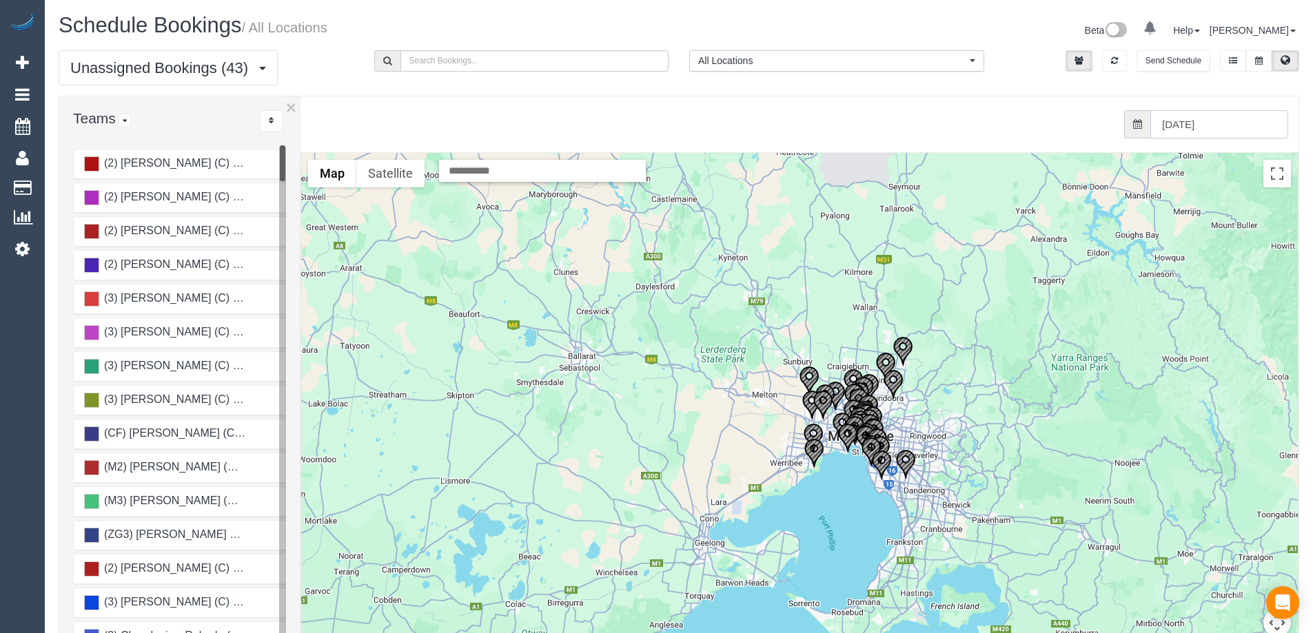
click at [1173, 130] on input "[DATE]" at bounding box center [1219, 124] width 138 height 28
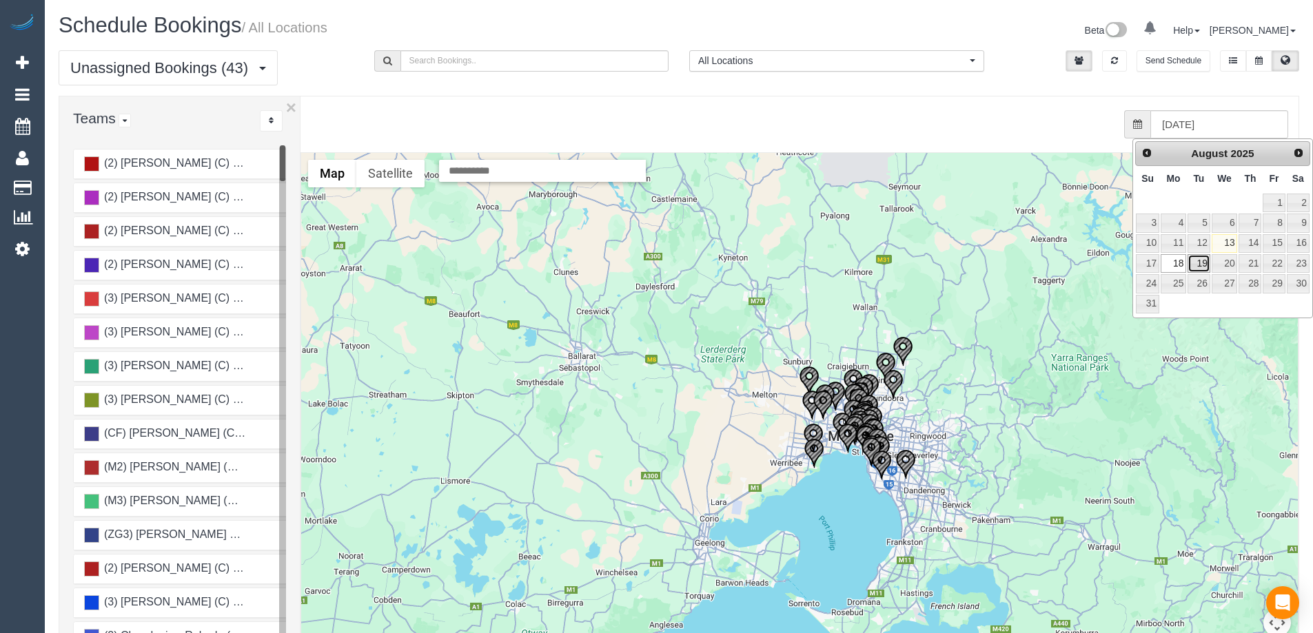
click at [1203, 268] on link "19" at bounding box center [1198, 263] width 22 height 19
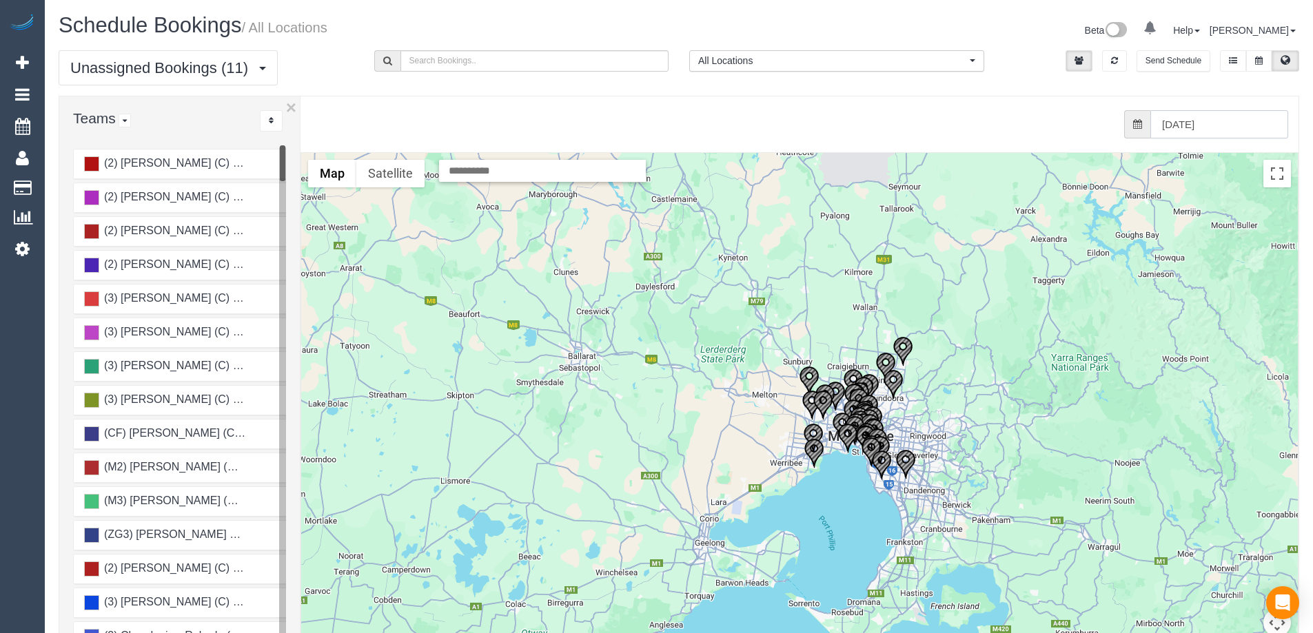
click at [1222, 121] on input "[DATE]" at bounding box center [1219, 124] width 138 height 28
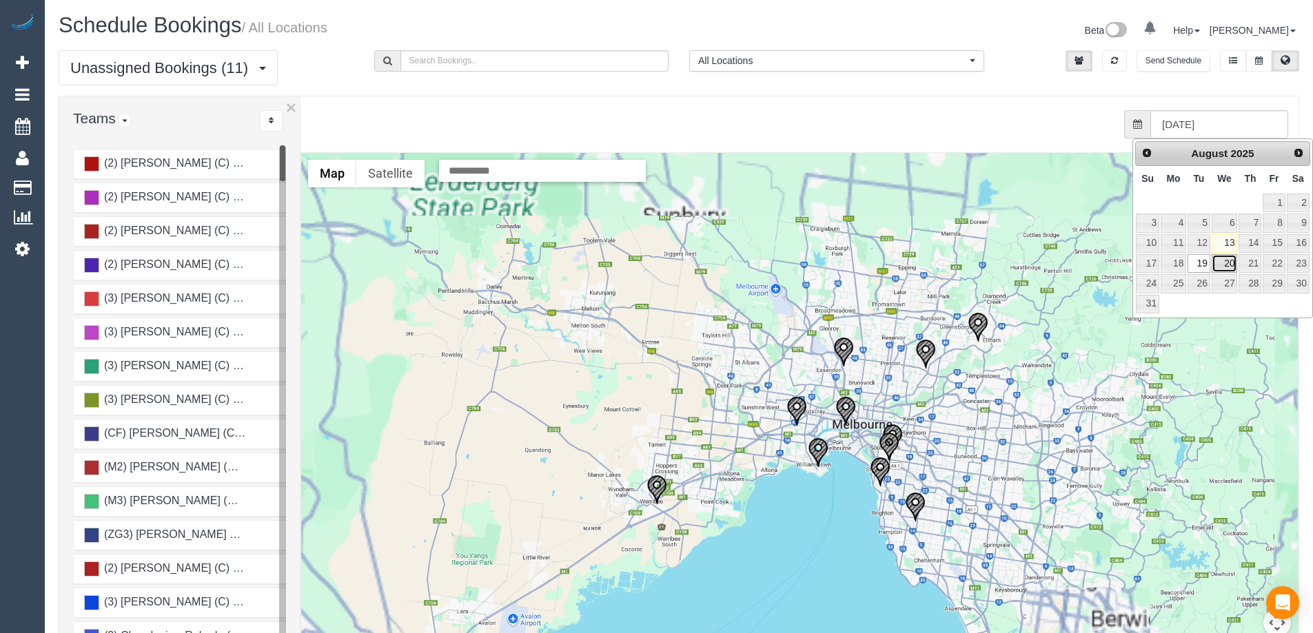
click at [1218, 266] on link "20" at bounding box center [1225, 263] width 26 height 19
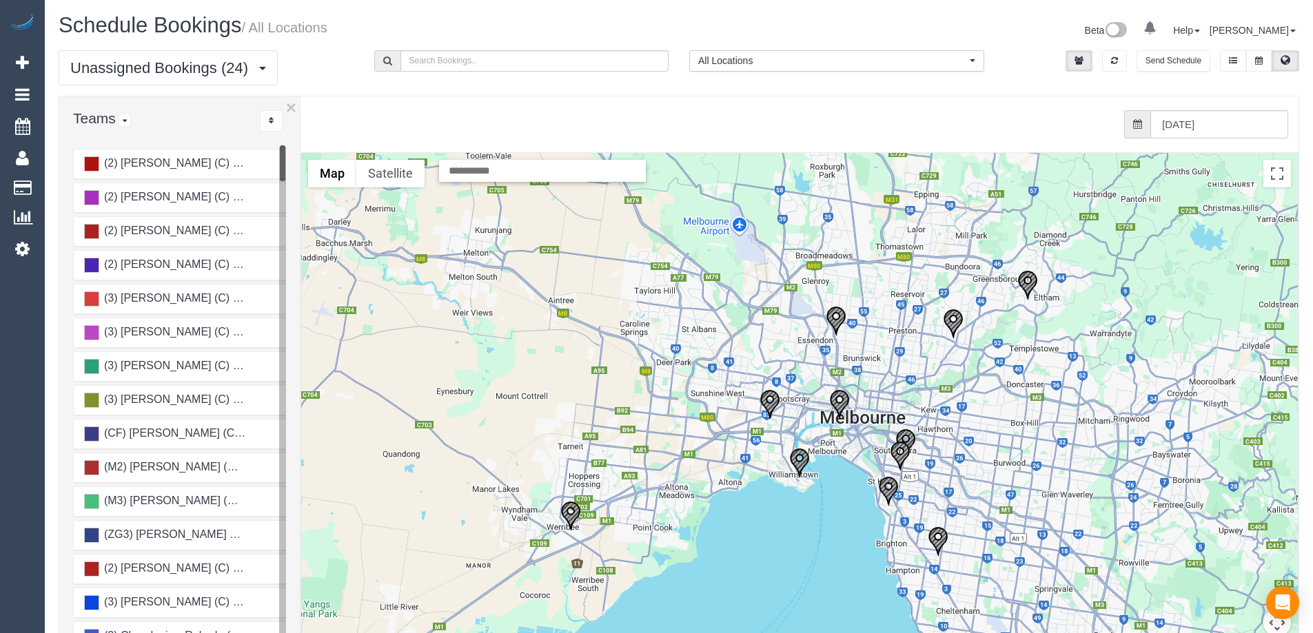
click at [1229, 150] on div "from 0 bookings processed (Found: 0). [DATE]" at bounding box center [789, 124] width 998 height 56
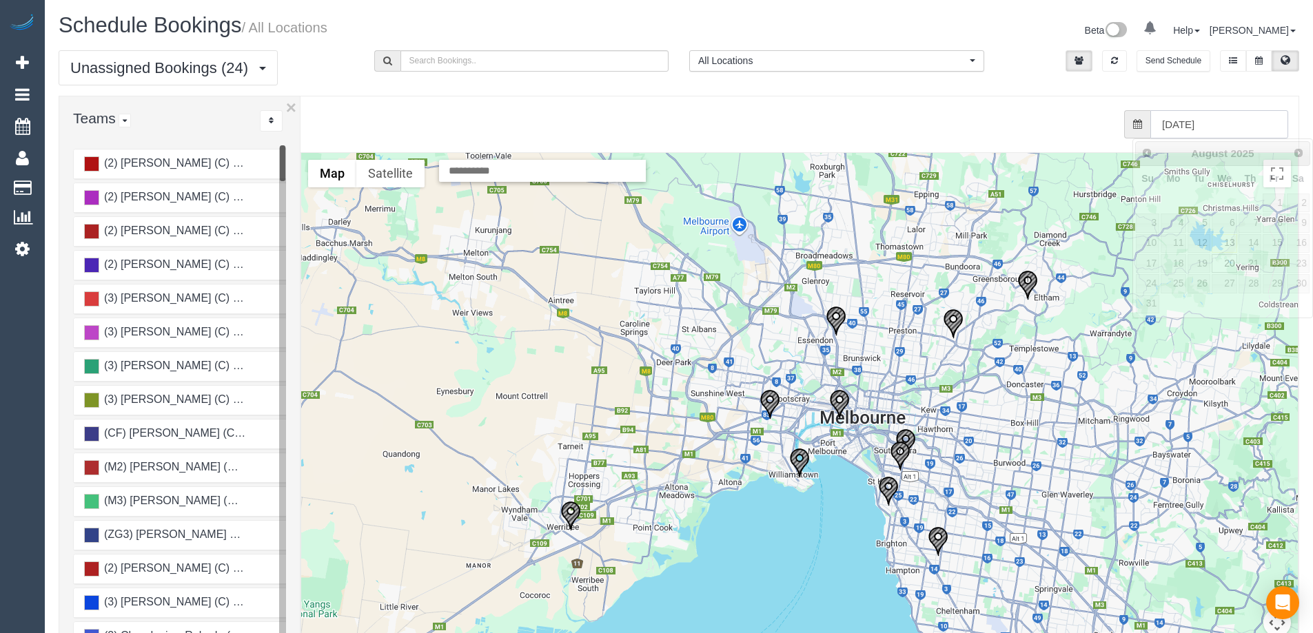
click at [1231, 127] on input "[DATE]" at bounding box center [1219, 124] width 138 height 28
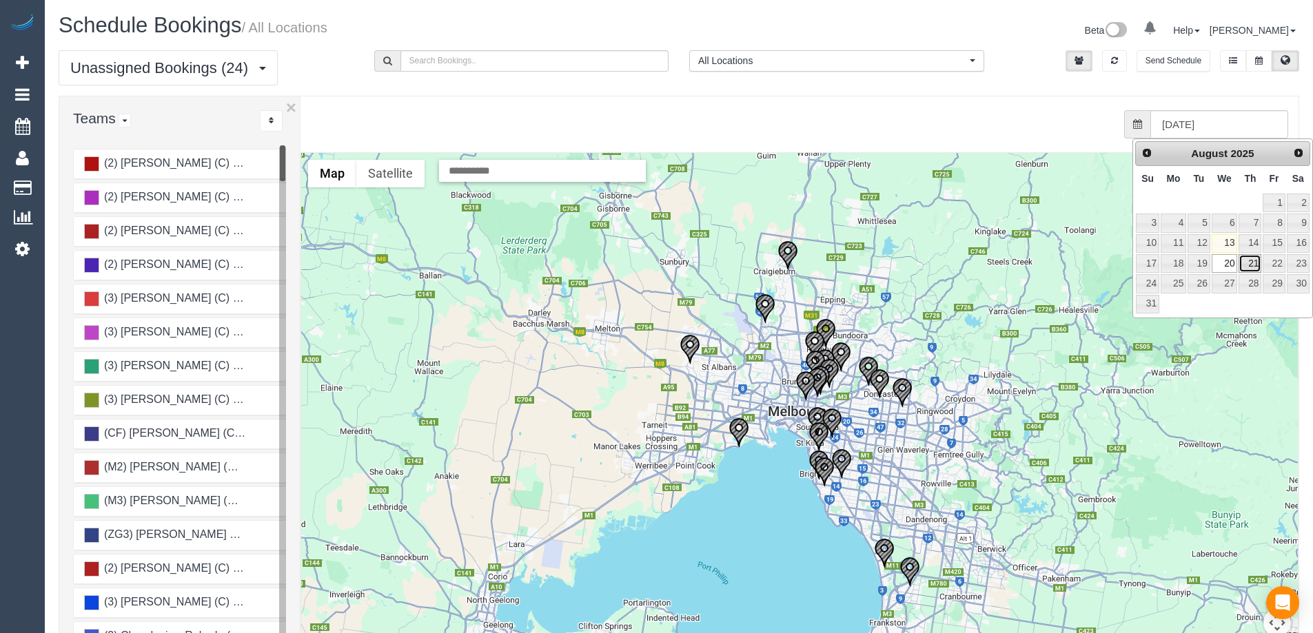
click at [1253, 264] on link "21" at bounding box center [1249, 263] width 23 height 19
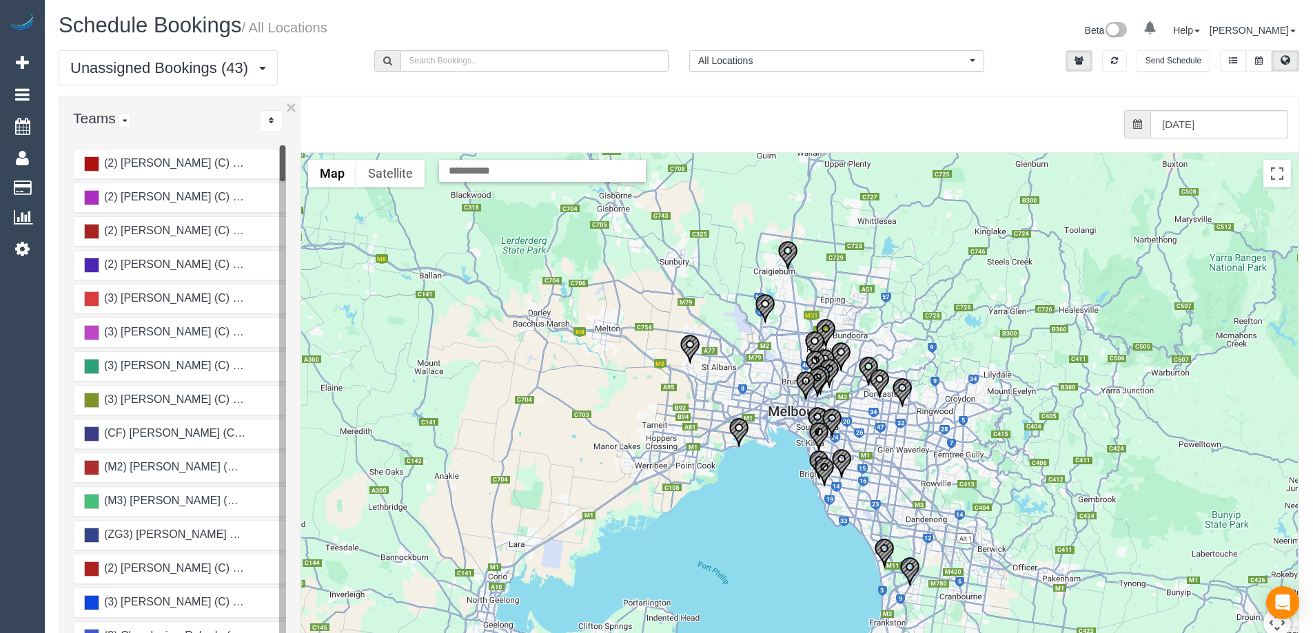
click at [1274, 139] on div "from 0 bookings processed (Found: 0). [DATE]" at bounding box center [789, 124] width 998 height 56
click at [1270, 128] on input "[DATE]" at bounding box center [1219, 124] width 138 height 28
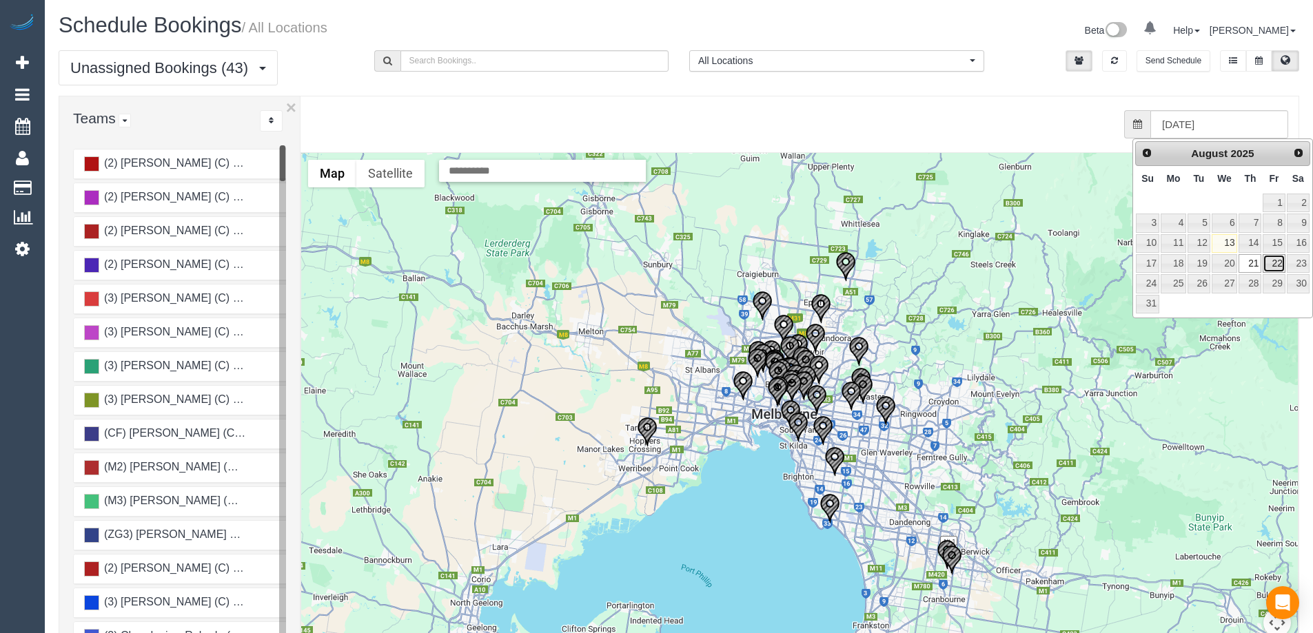
click at [1282, 263] on link "22" at bounding box center [1274, 263] width 22 height 19
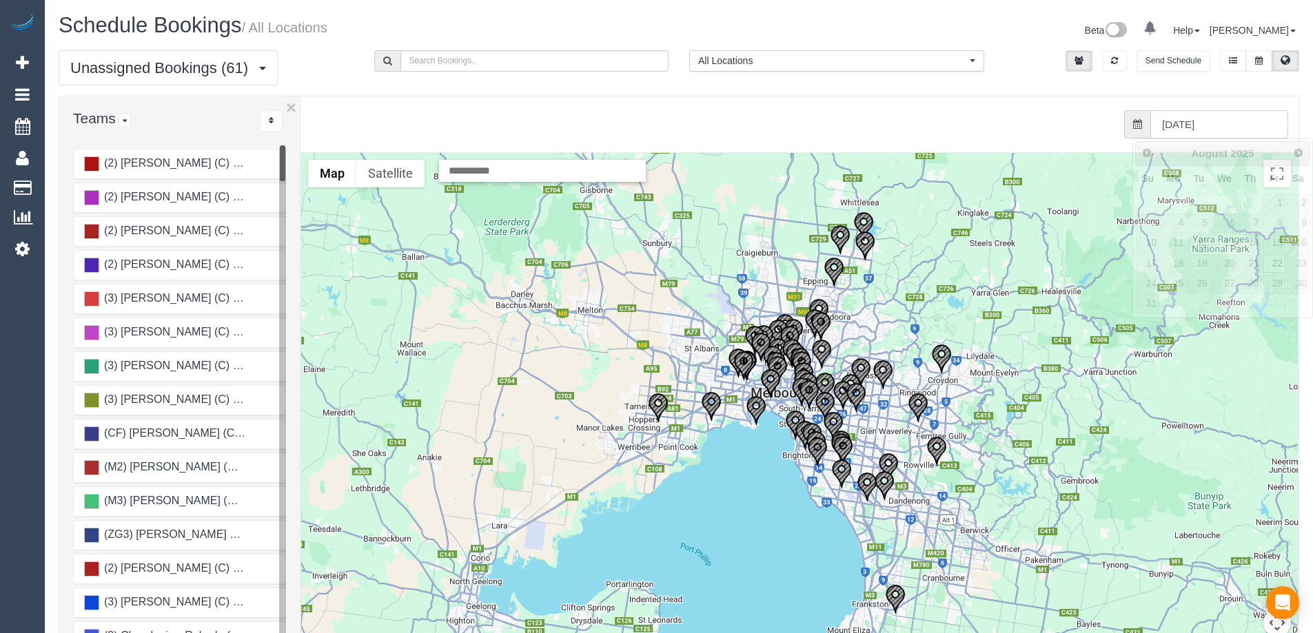
click at [1251, 125] on input "[DATE]" at bounding box center [1219, 124] width 138 height 28
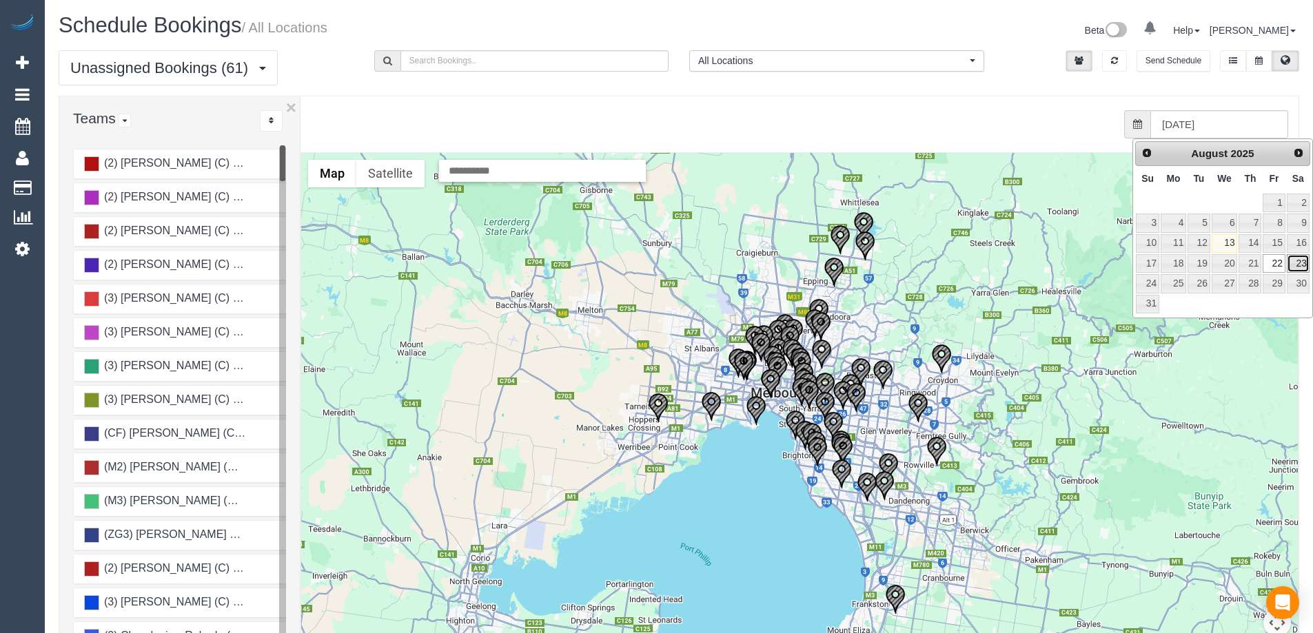
click at [1296, 265] on link "23" at bounding box center [1298, 263] width 23 height 19
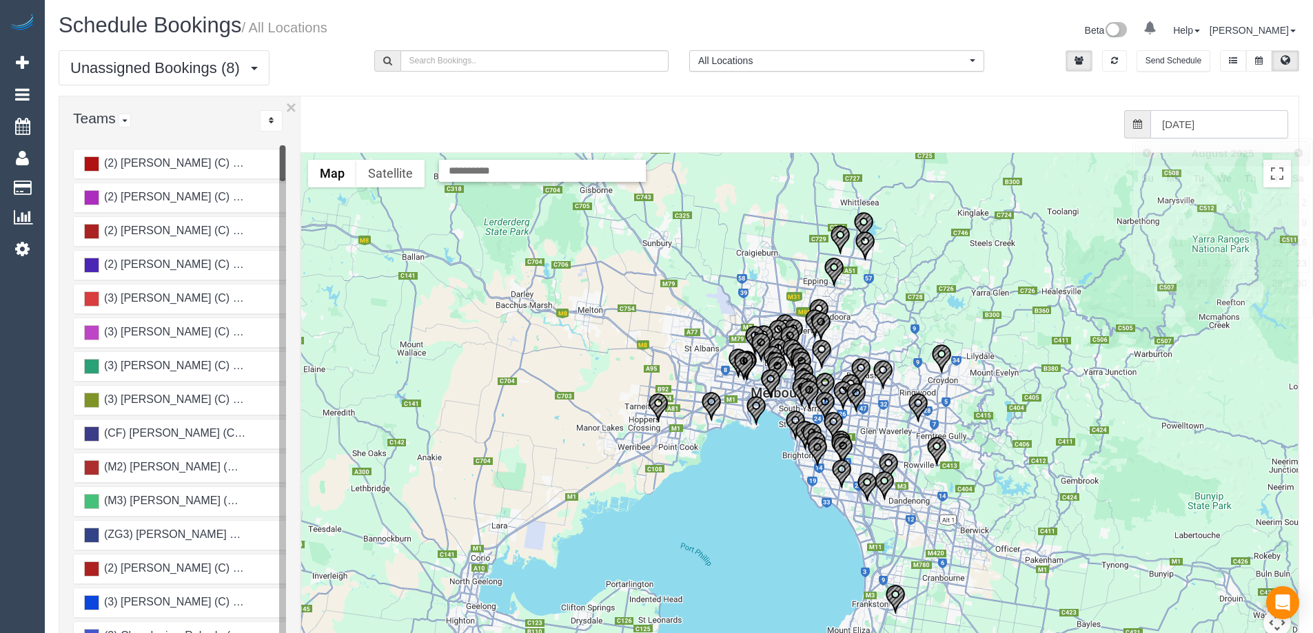
click at [1228, 125] on input "[DATE]" at bounding box center [1219, 124] width 138 height 28
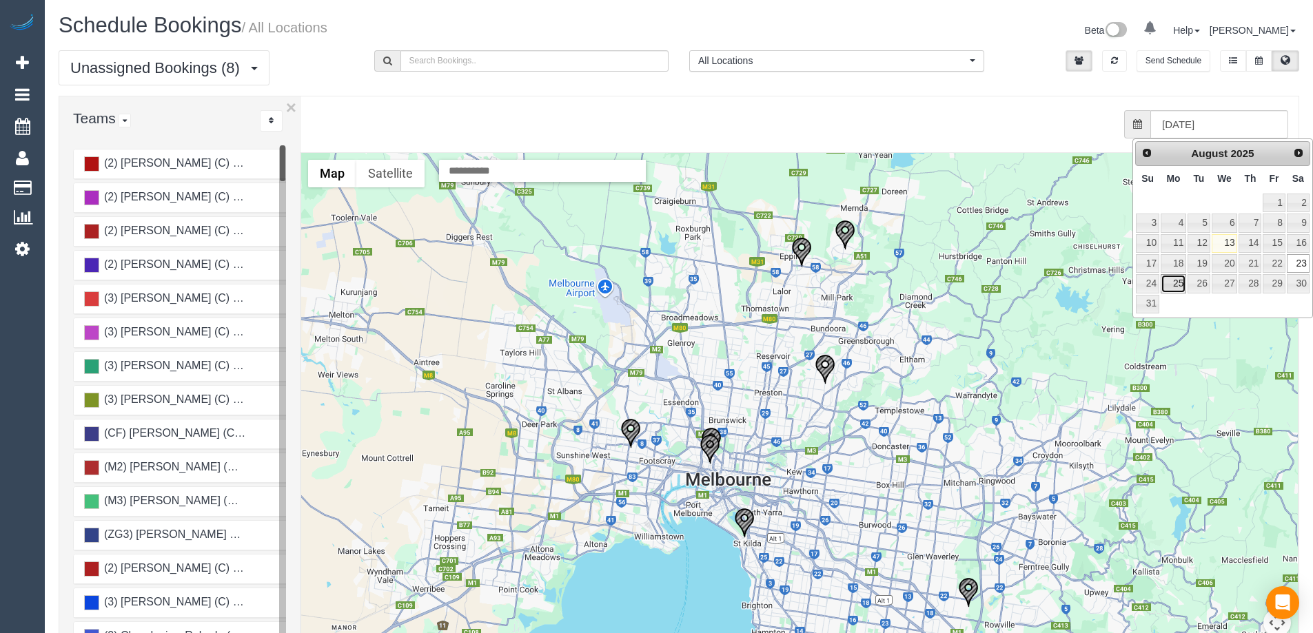
click at [1174, 283] on link "25" at bounding box center [1173, 283] width 25 height 19
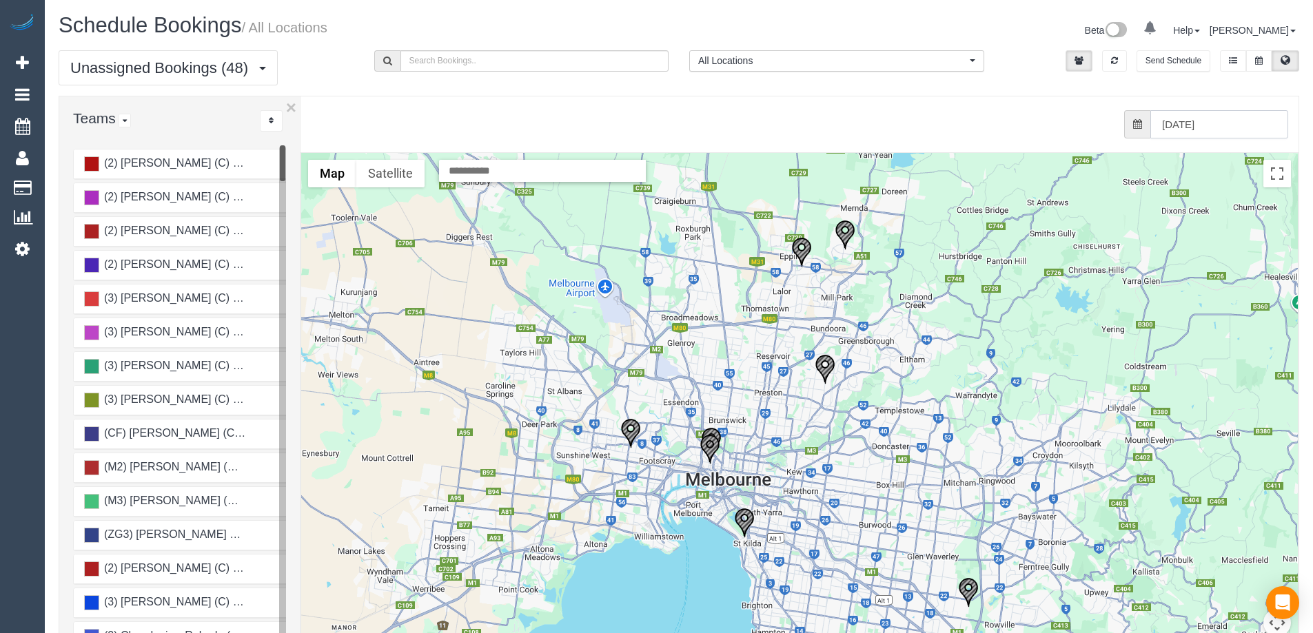
click at [1240, 123] on input "[DATE]" at bounding box center [1219, 124] width 138 height 28
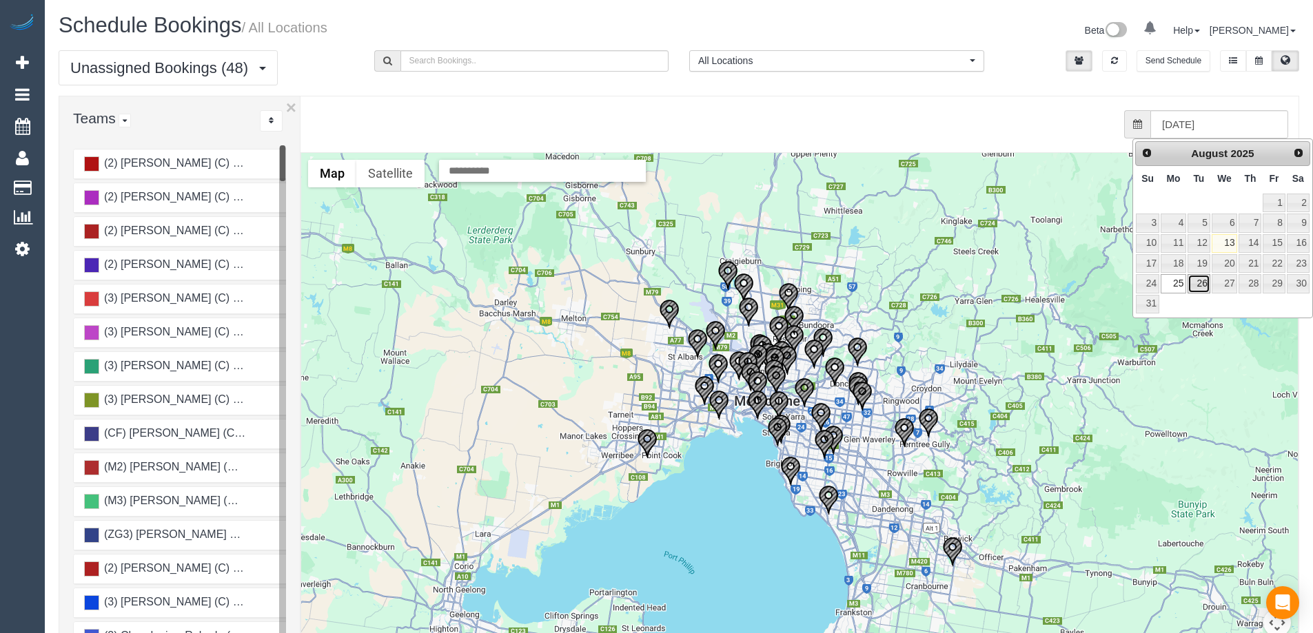
click at [1199, 281] on link "26" at bounding box center [1198, 283] width 22 height 19
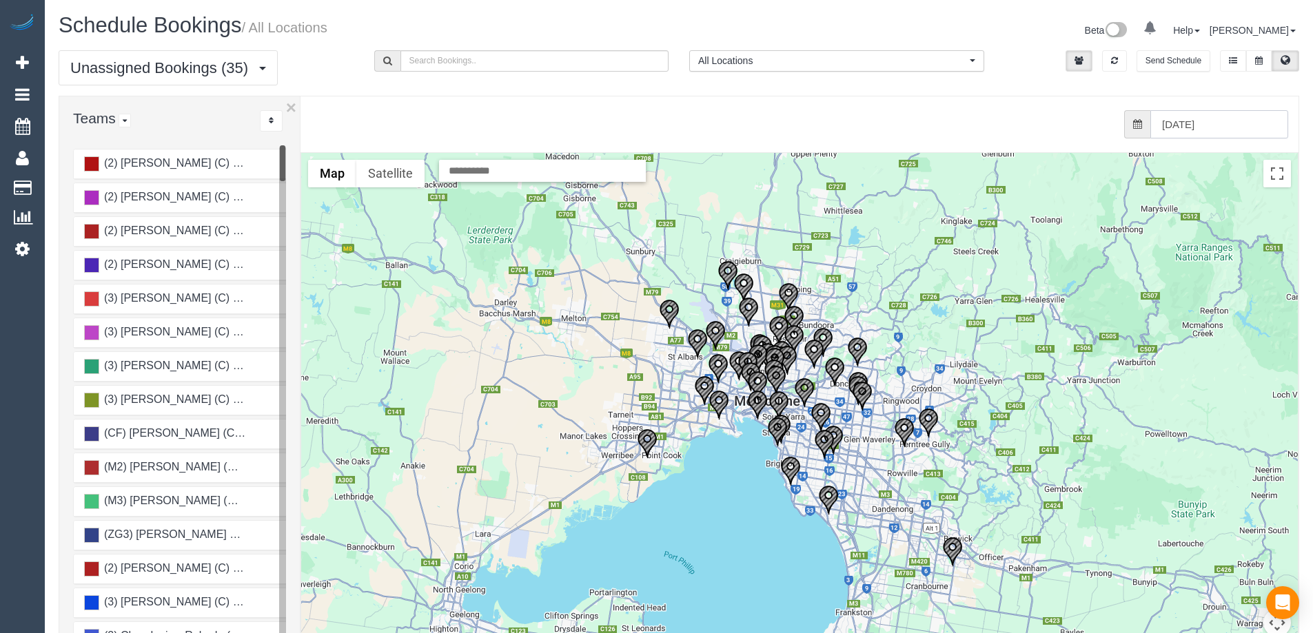
click at [1214, 119] on input "[DATE]" at bounding box center [1219, 124] width 138 height 28
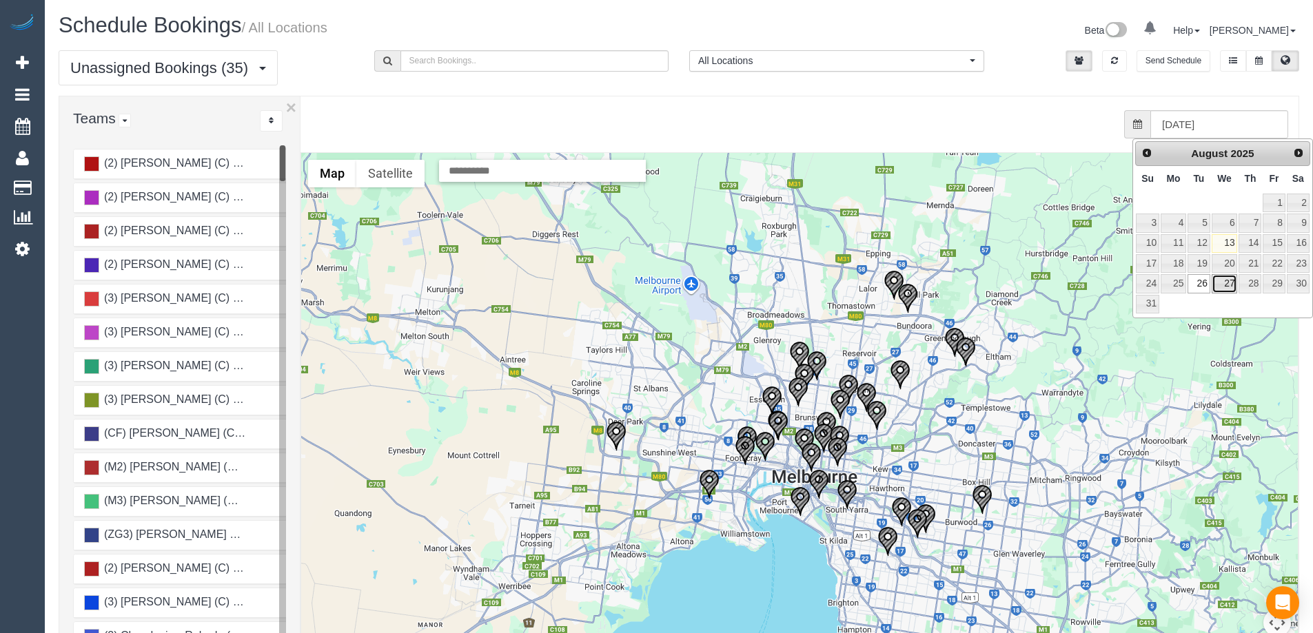
click at [1228, 277] on link "27" at bounding box center [1225, 283] width 26 height 19
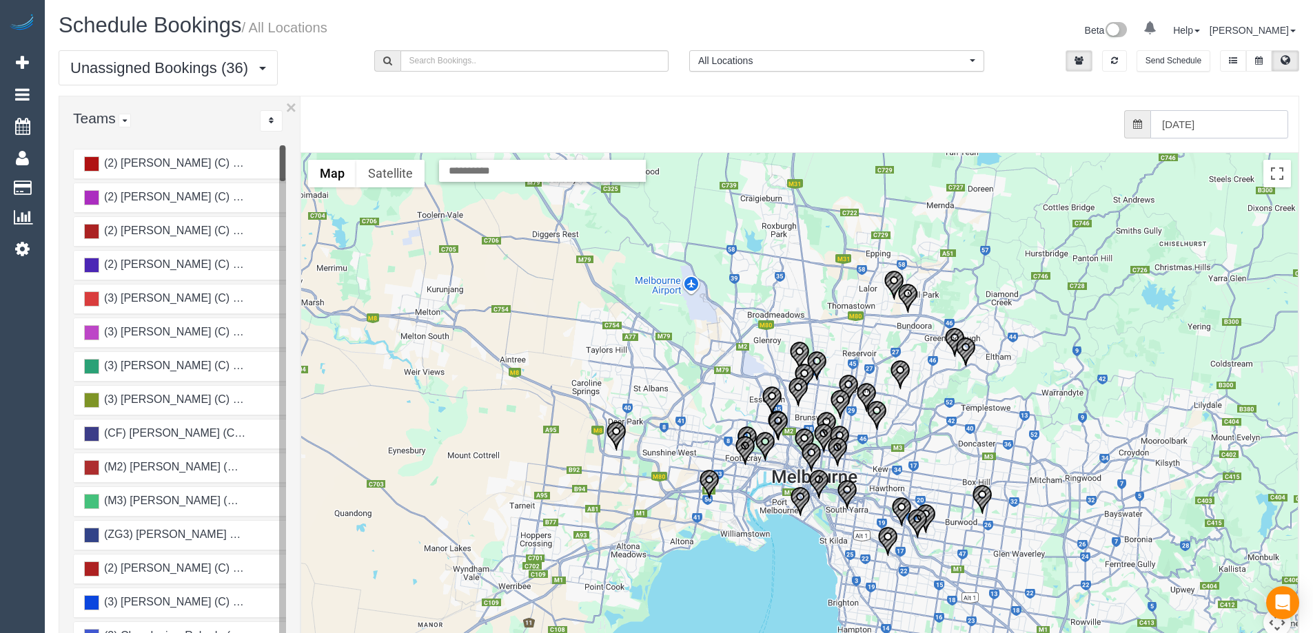
click at [1255, 129] on input "[DATE]" at bounding box center [1219, 124] width 138 height 28
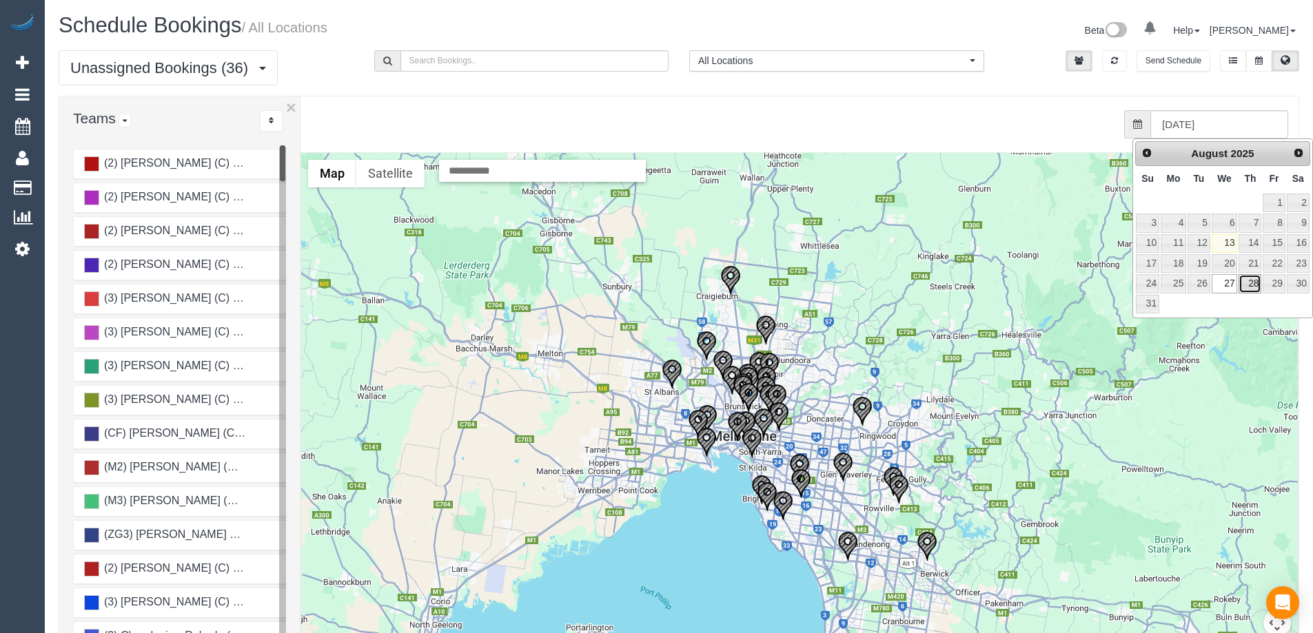
click at [1251, 277] on link "28" at bounding box center [1249, 283] width 23 height 19
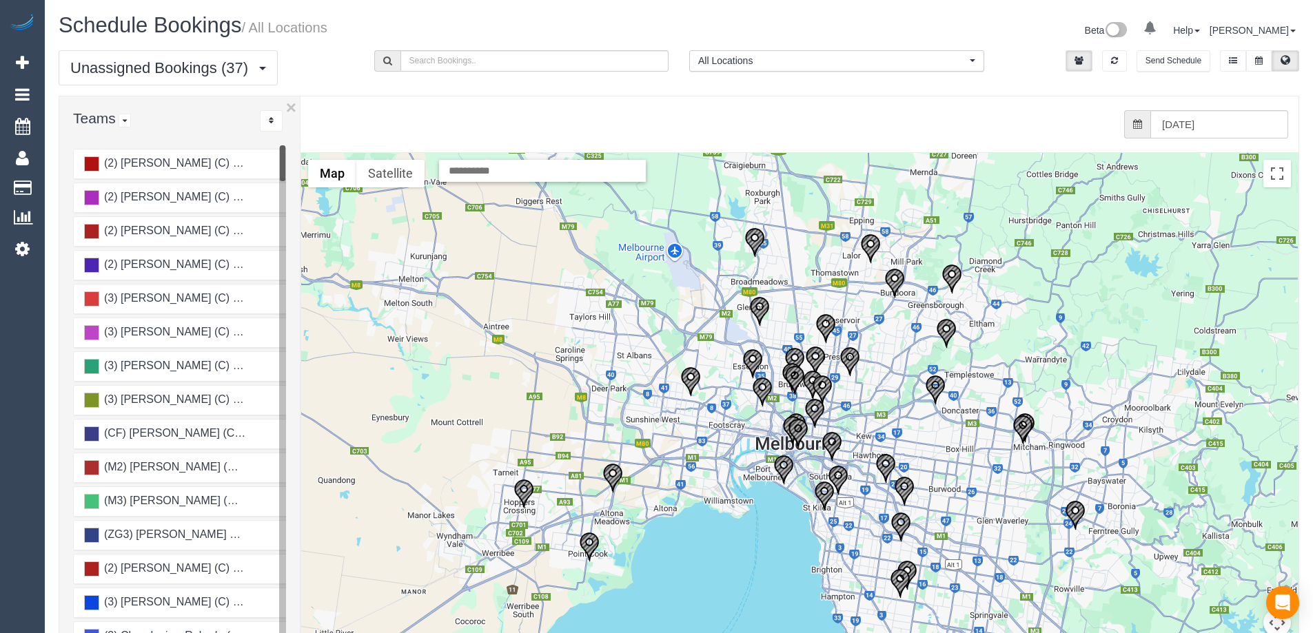
click at [1112, 74] on div "Send Schedule" at bounding box center [1152, 64] width 316 height 28
click at [1116, 63] on icon "button" at bounding box center [1114, 61] width 7 height 8
click at [1110, 54] on button "button" at bounding box center [1114, 60] width 25 height 21
click at [1237, 120] on input "[DATE]" at bounding box center [1219, 124] width 138 height 28
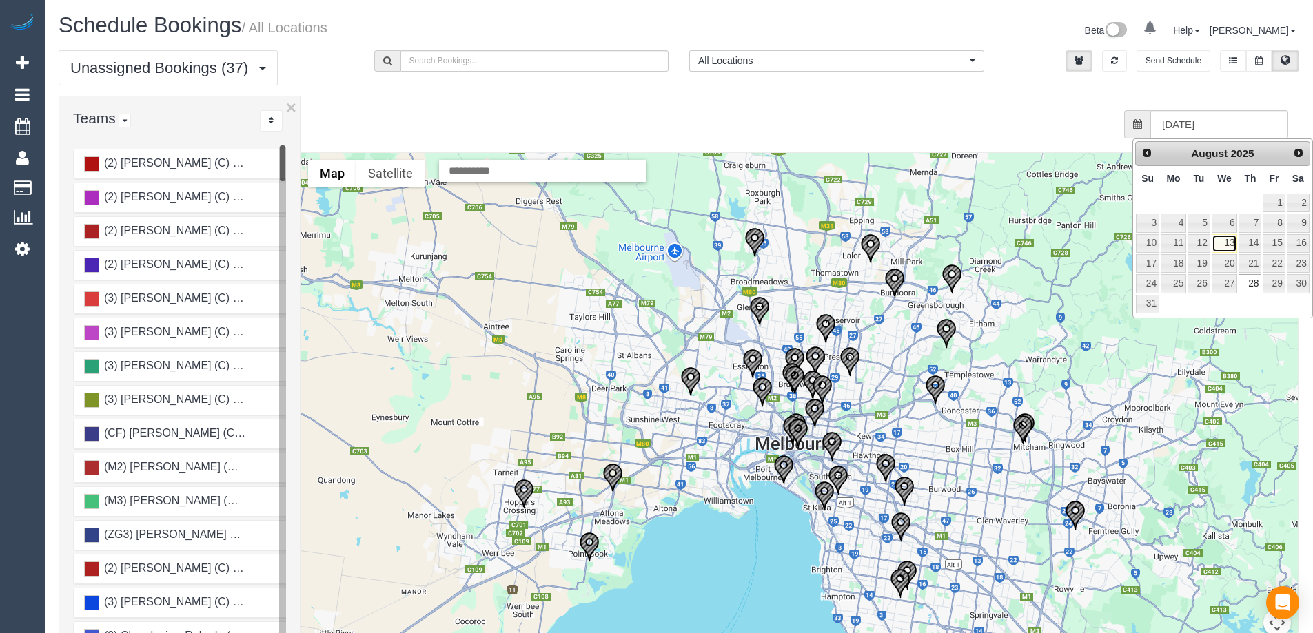
click at [1227, 245] on link "13" at bounding box center [1225, 243] width 26 height 19
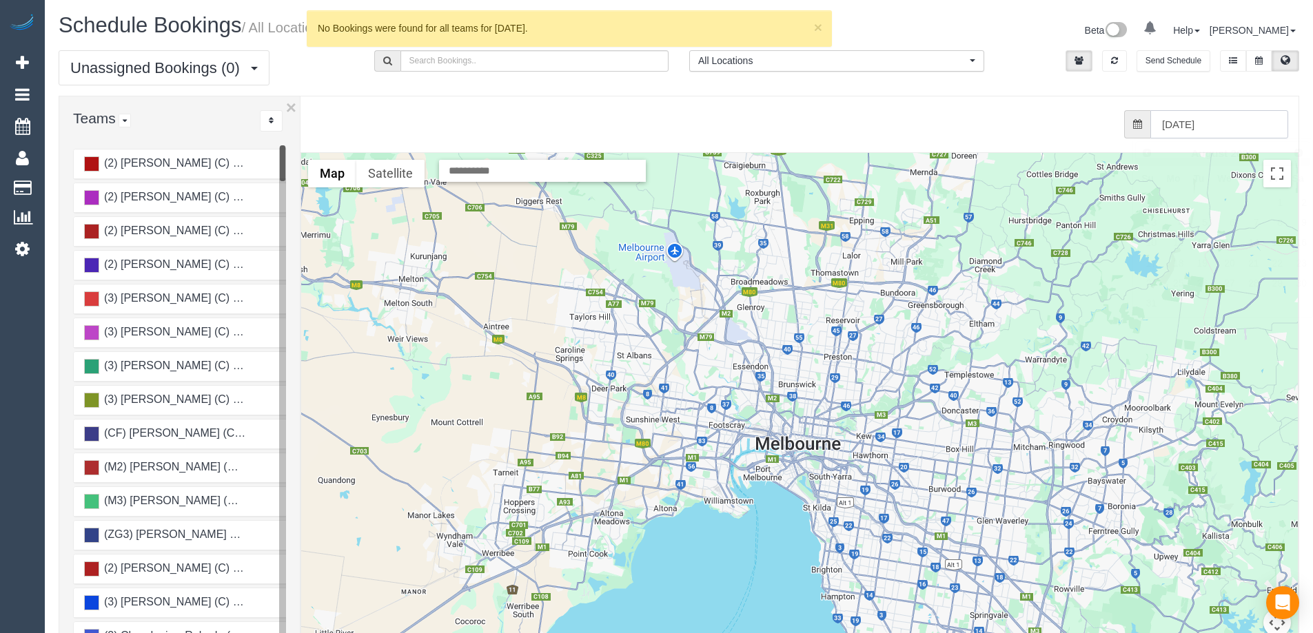
click at [1239, 114] on input "[DATE]" at bounding box center [1219, 124] width 138 height 28
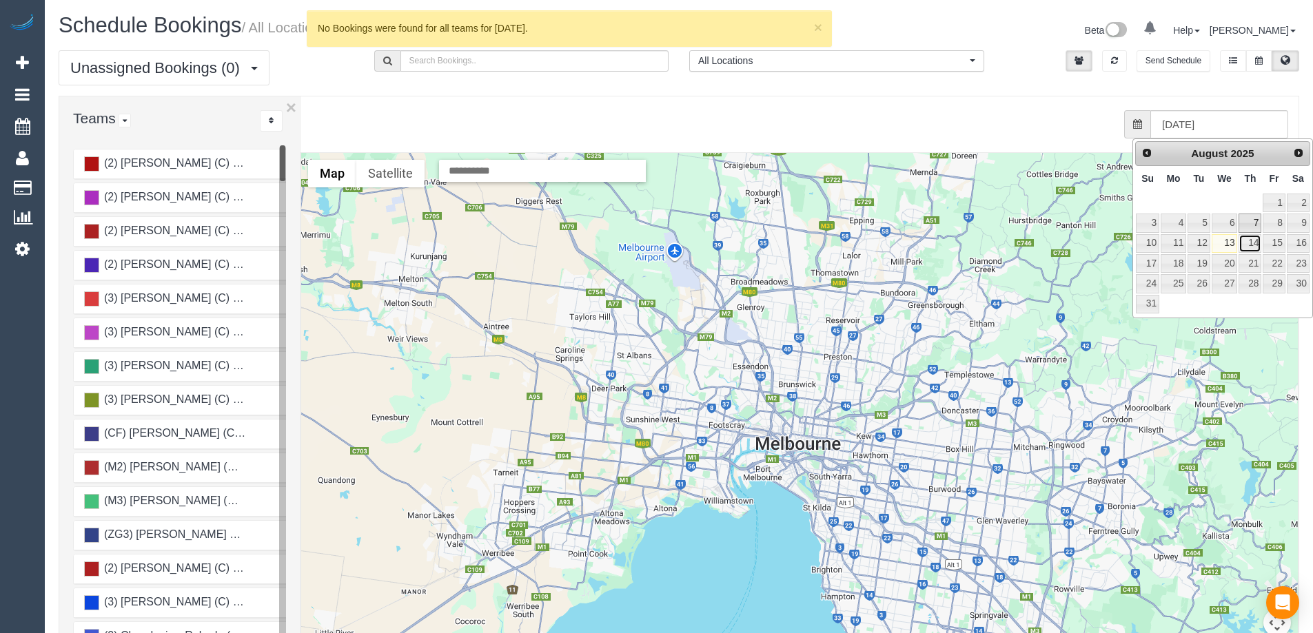
click at [1256, 240] on link "14" at bounding box center [1249, 243] width 23 height 19
type input "[DATE]"
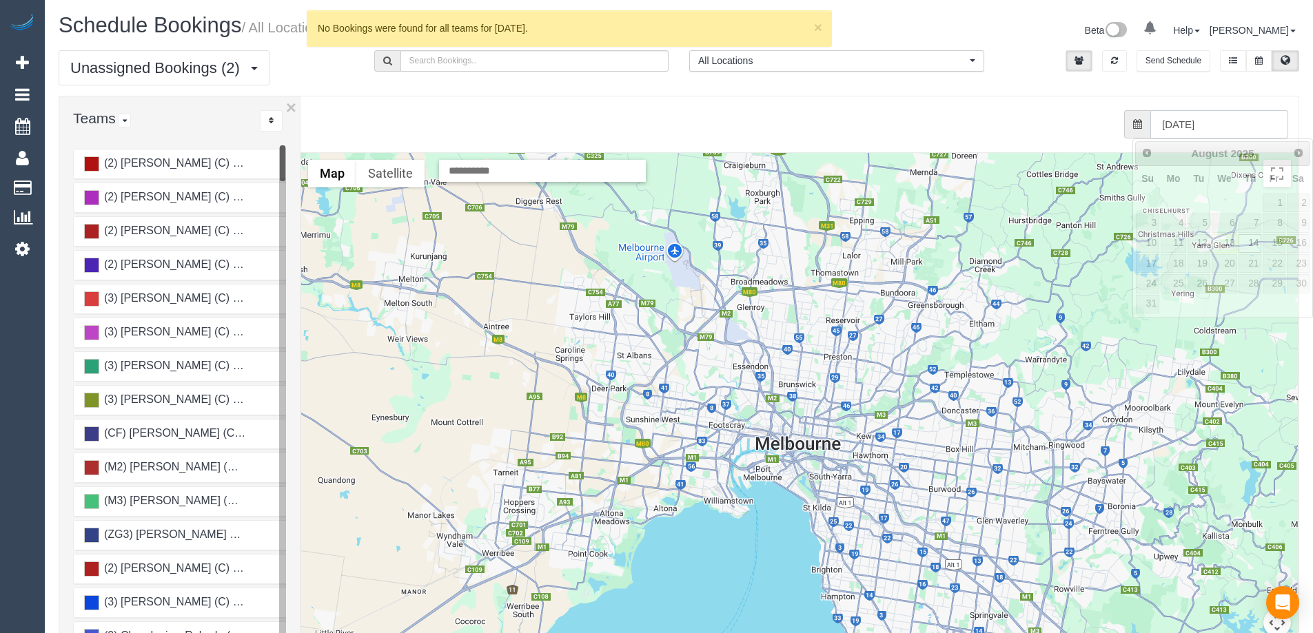
click at [1265, 132] on input "[DATE]" at bounding box center [1219, 124] width 138 height 28
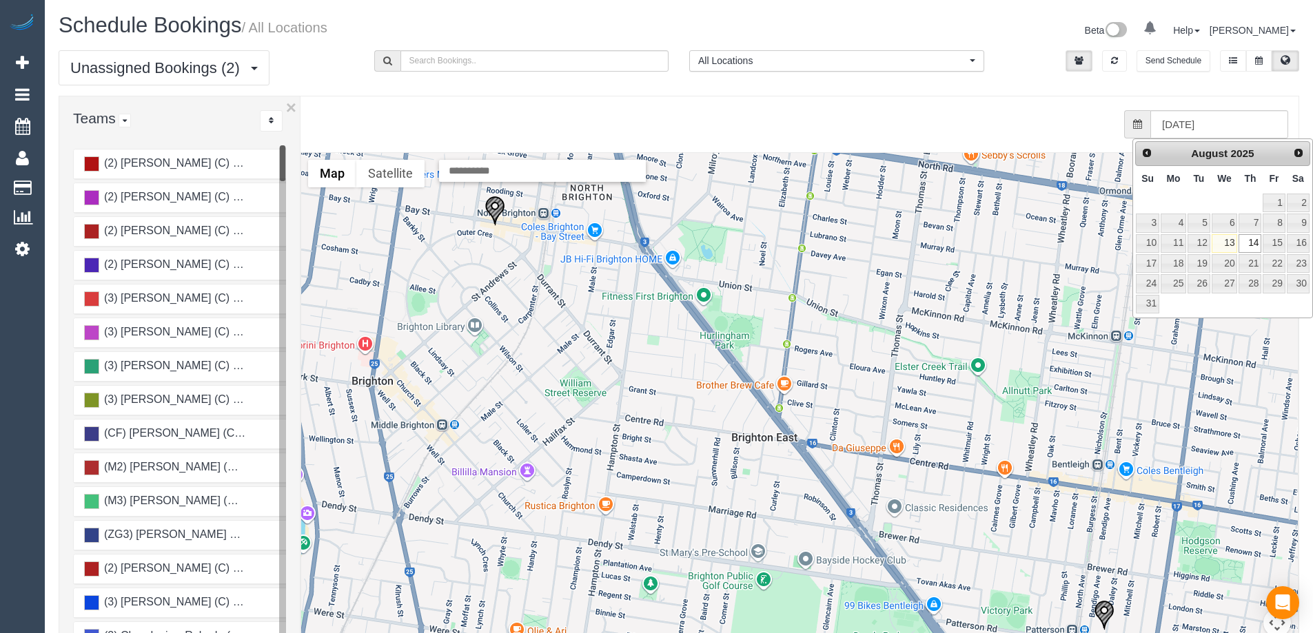
click at [490, 206] on img "14/08/2025 10:00 - Piper Hogan Office of Katherine Copsey MLC - 206-208 Bay Str…" at bounding box center [494, 211] width 21 height 30
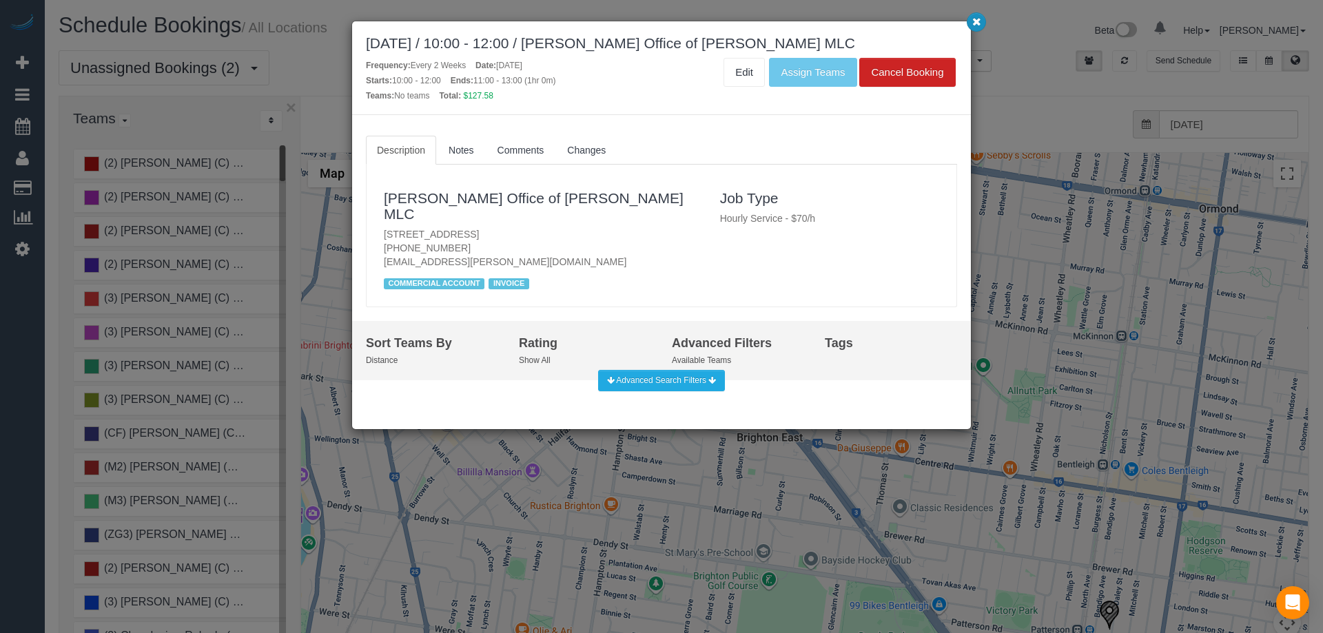
click at [976, 23] on icon "button" at bounding box center [976, 21] width 9 height 8
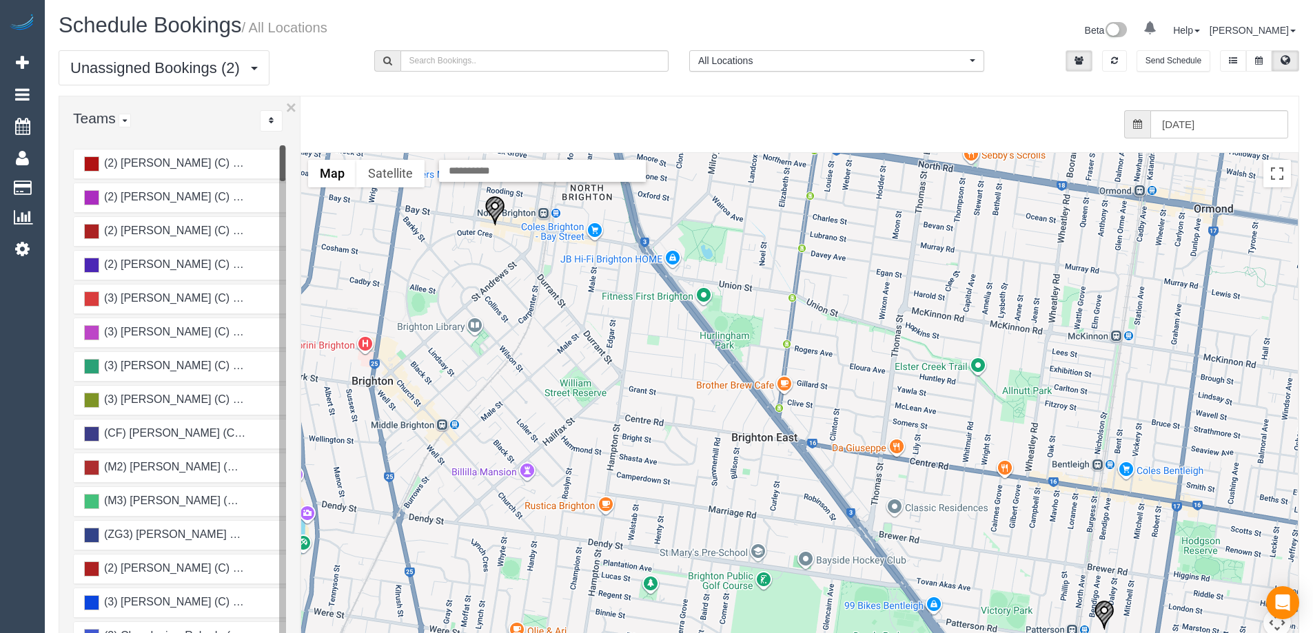
click at [1113, 604] on img "14/08/2025 12:00 - Rand Almahaidi-Viney - 5a Daley Street, Bentleigh, VIC 3204" at bounding box center [1104, 615] width 21 height 30
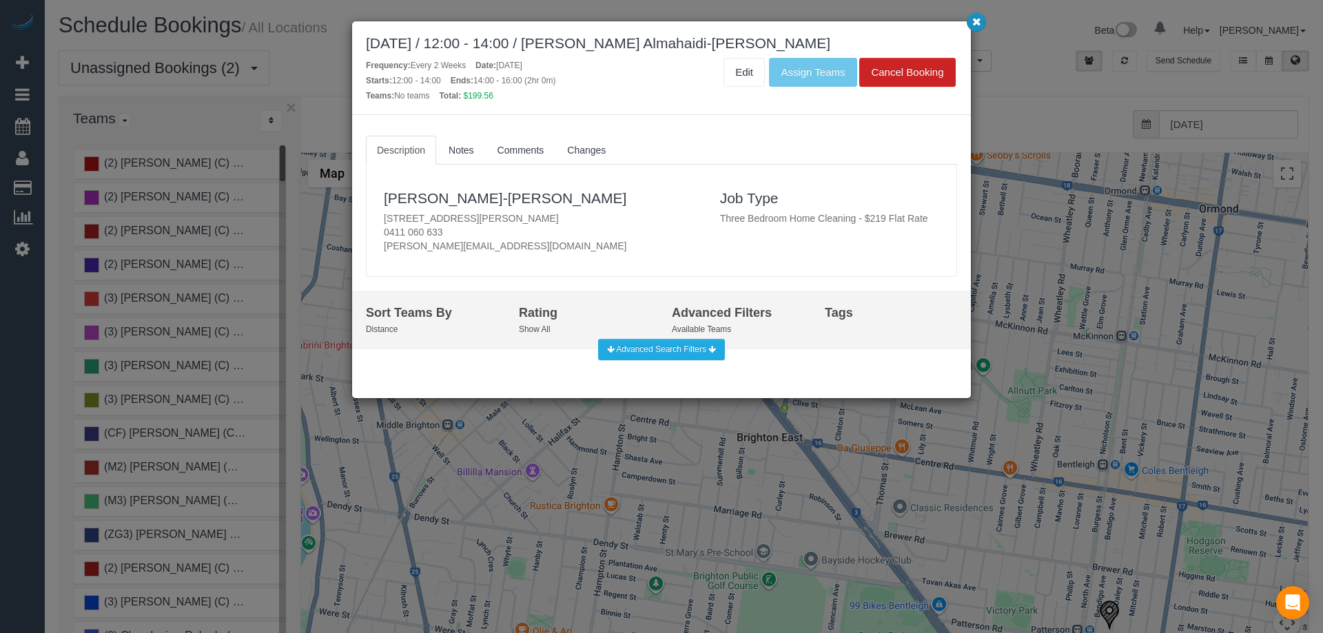
click at [974, 21] on icon "button" at bounding box center [976, 21] width 9 height 8
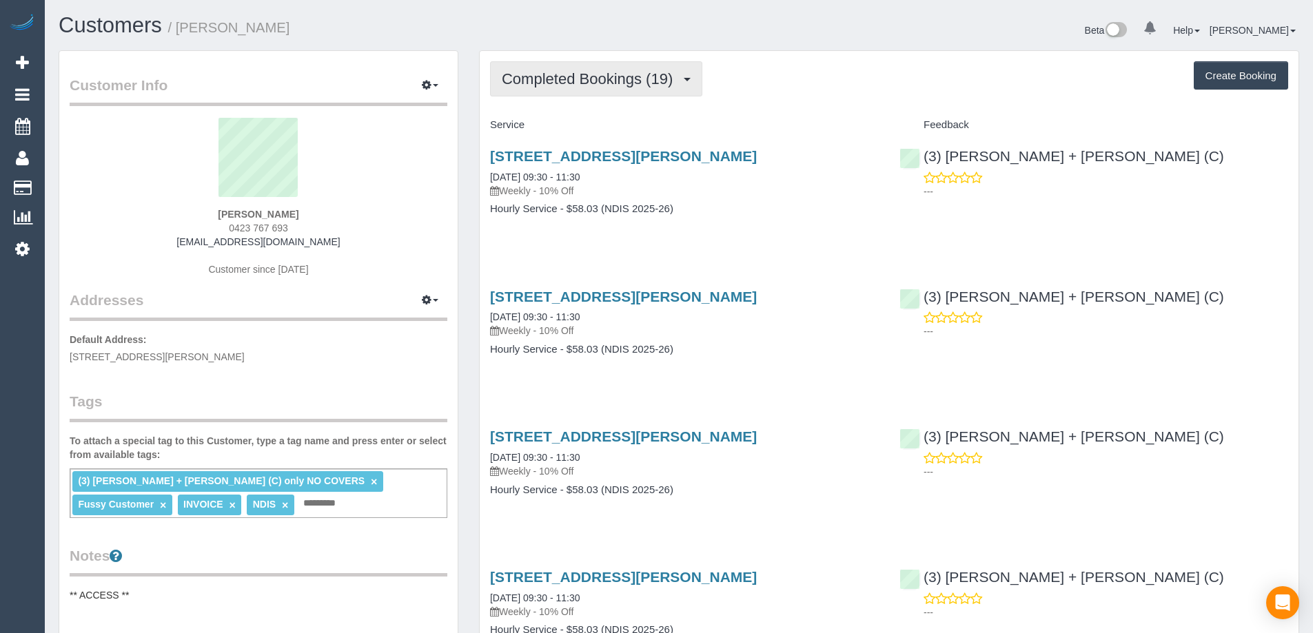
click at [642, 74] on span "Completed Bookings (19)" at bounding box center [591, 78] width 178 height 17
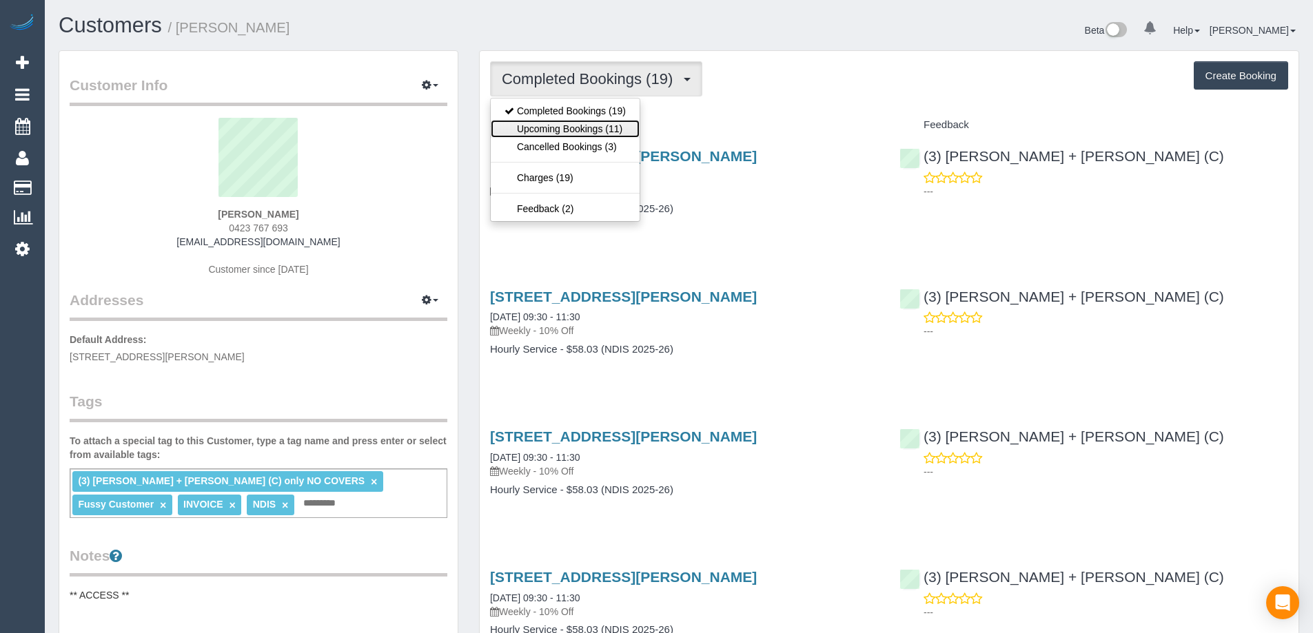
click at [619, 127] on link "Upcoming Bookings (11)" at bounding box center [565, 129] width 149 height 18
